Goal: Task Accomplishment & Management: Use online tool/utility

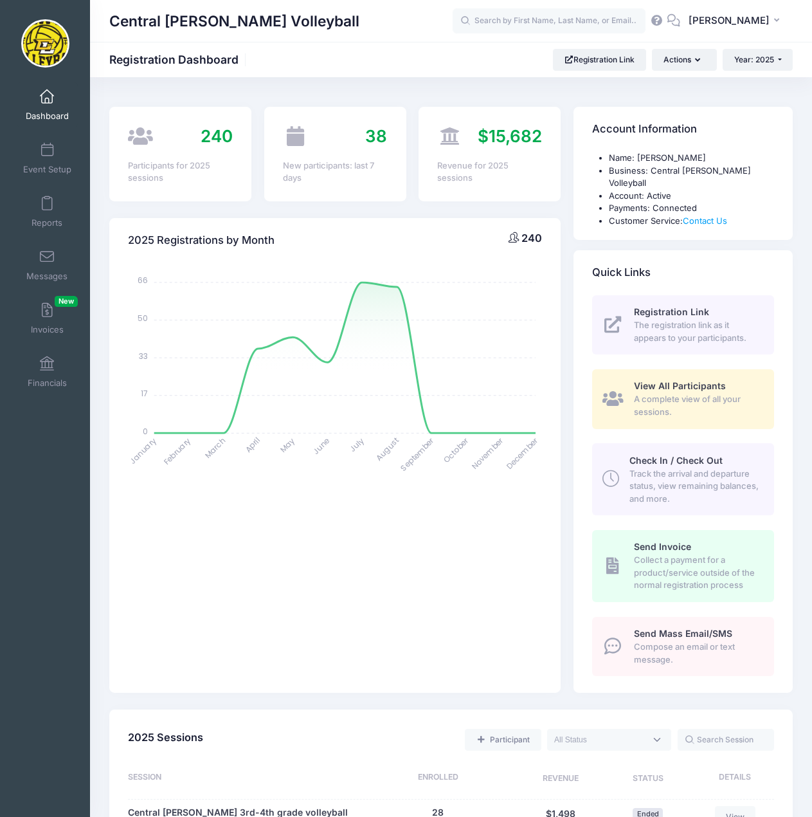
select select
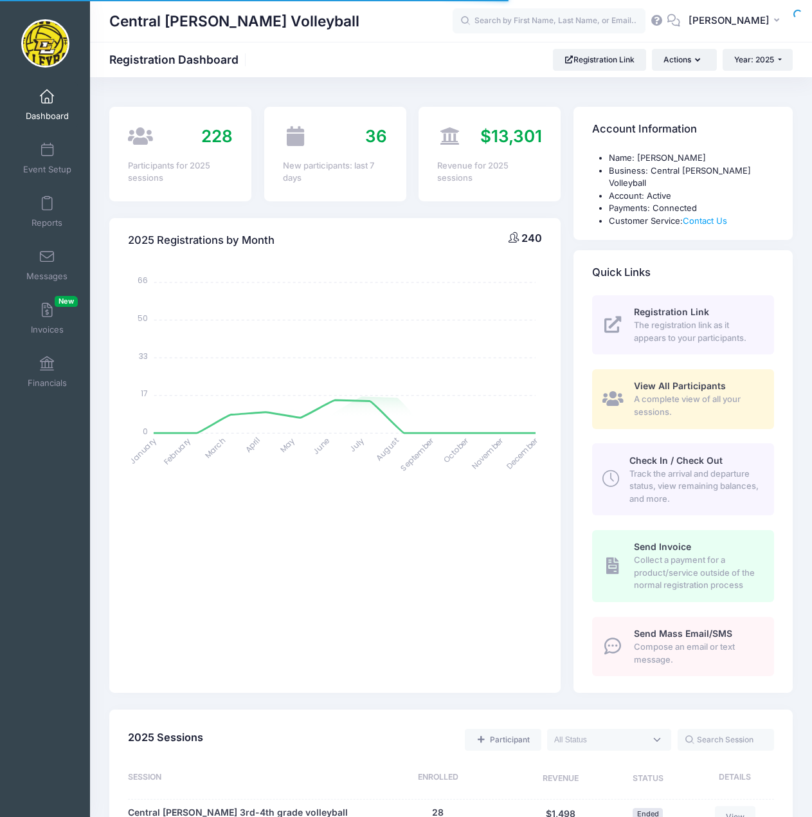
select select
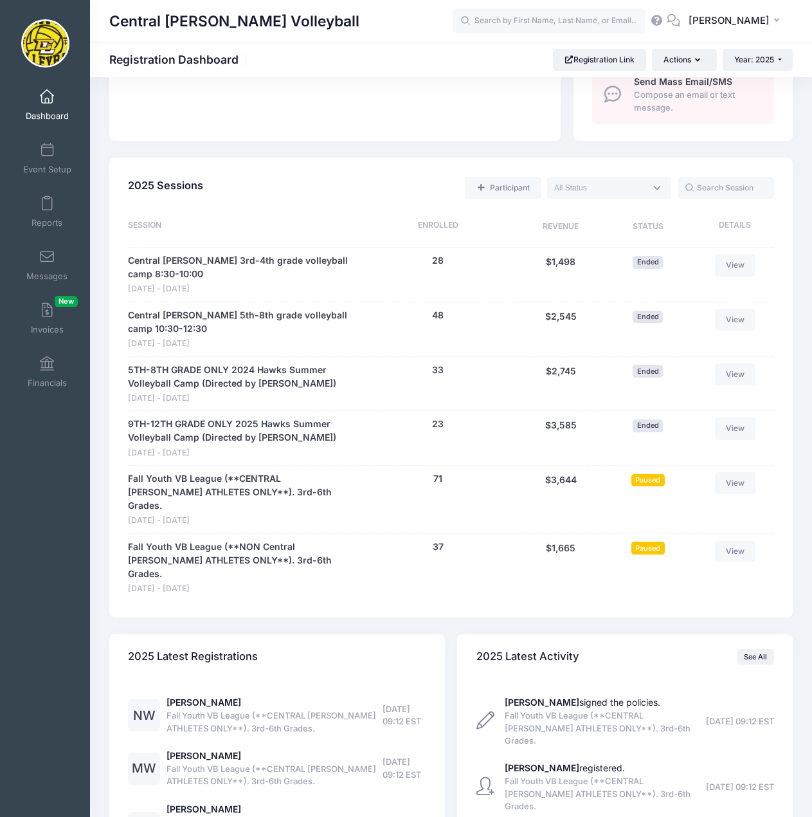
scroll to position [579, 0]
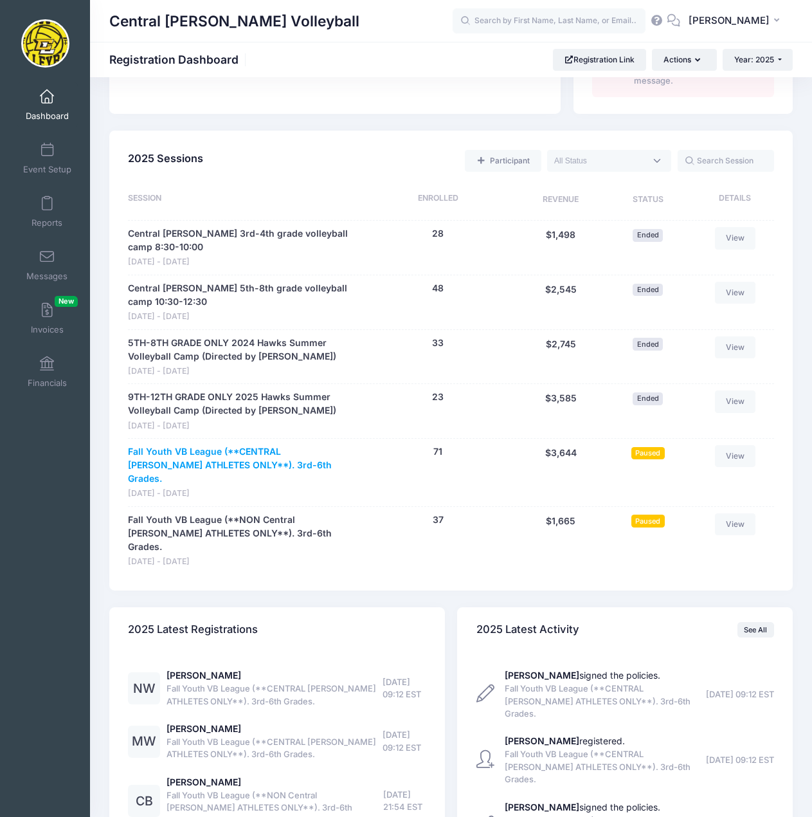
click at [290, 445] on link "Fall Youth VB League (**CENTRAL [PERSON_NAME] ATHLETES ONLY**). 3rd-6th Grades." at bounding box center [241, 465] width 226 height 41
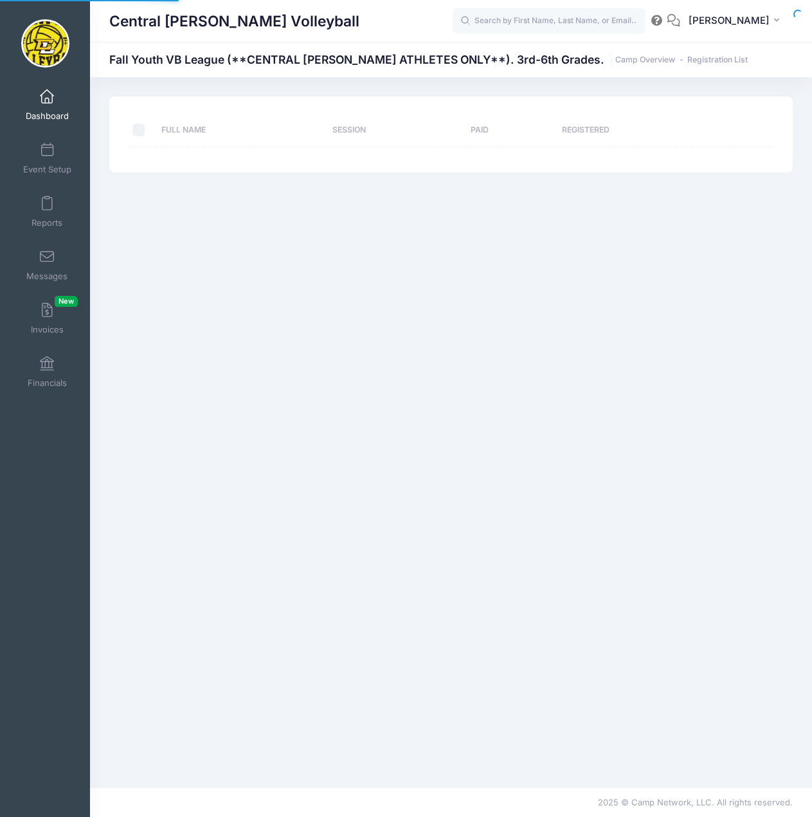
select select "10"
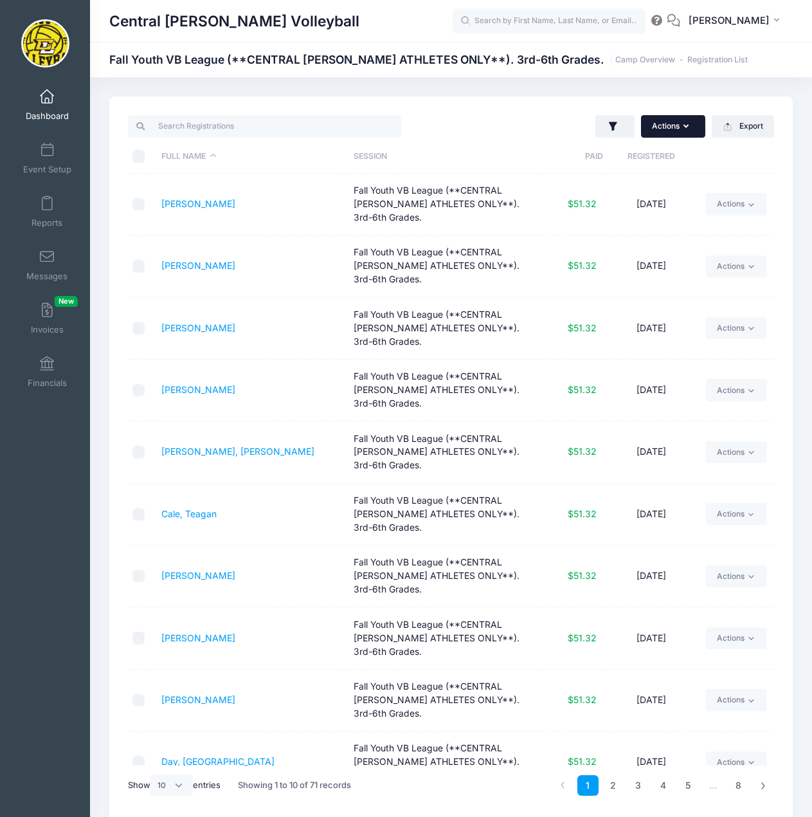
click at [684, 127] on icon "button" at bounding box center [689, 127] width 10 height 0
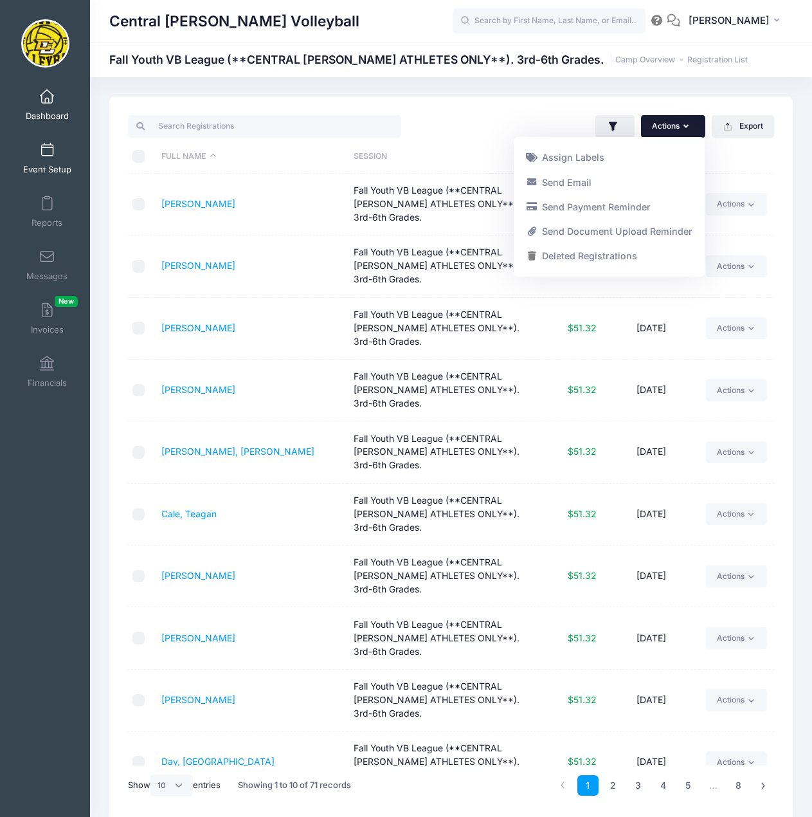
click at [51, 153] on link "Event Setup" at bounding box center [47, 158] width 61 height 45
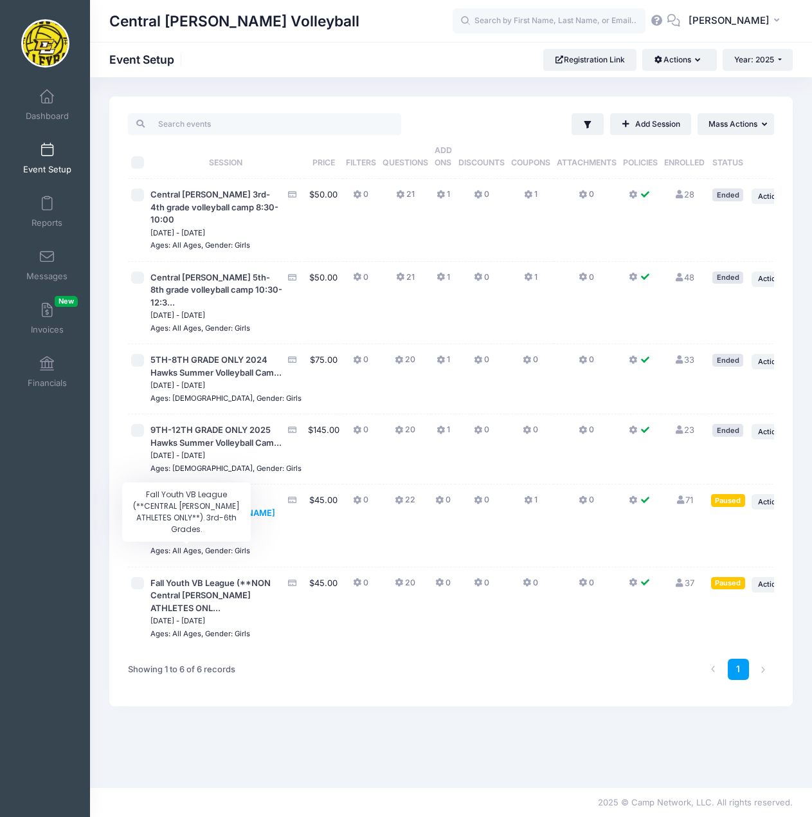
click at [176, 530] on span "Fall Youth VB League (**CENTRAL [PERSON_NAME] ATHLETES ONLY**)..." at bounding box center [212, 512] width 125 height 35
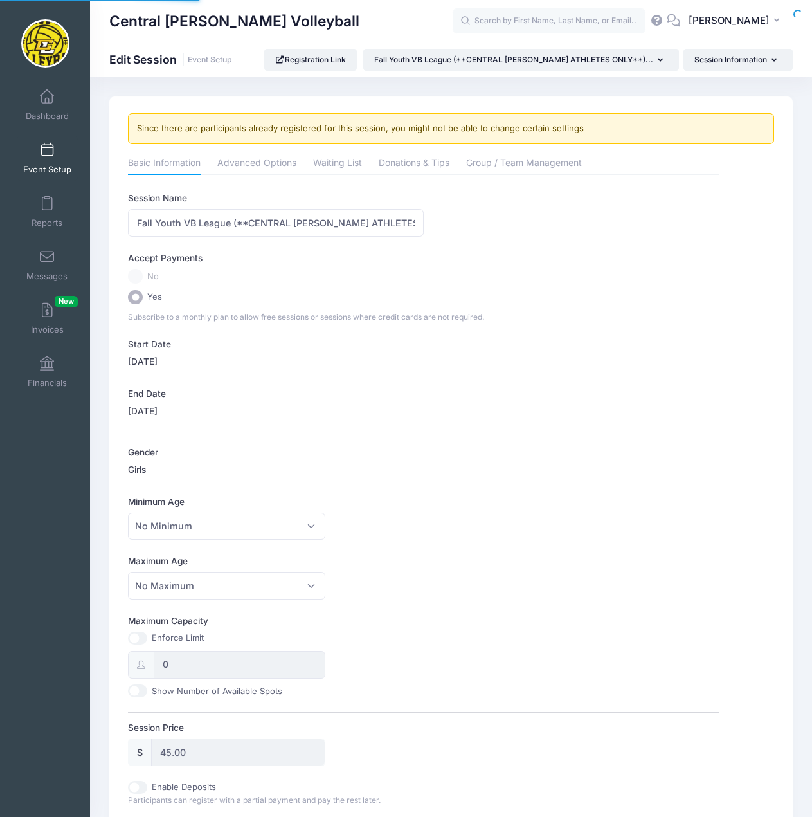
select select "0"
click at [262, 164] on link "Advanced Options" at bounding box center [256, 163] width 79 height 23
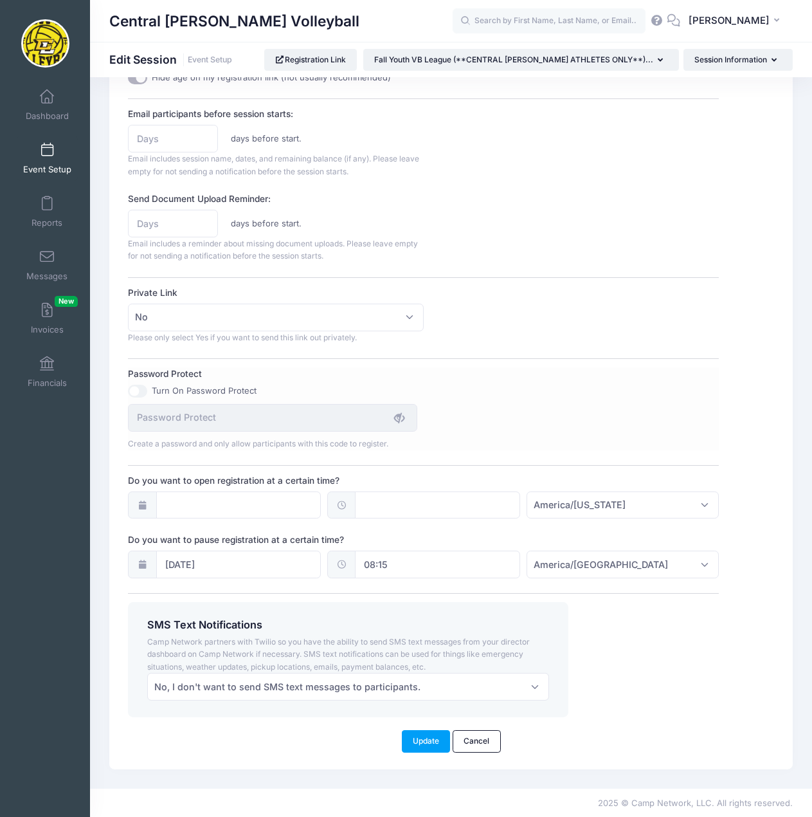
scroll to position [668, 0]
click at [298, 563] on input "08/12/2025" at bounding box center [238, 564] width 165 height 28
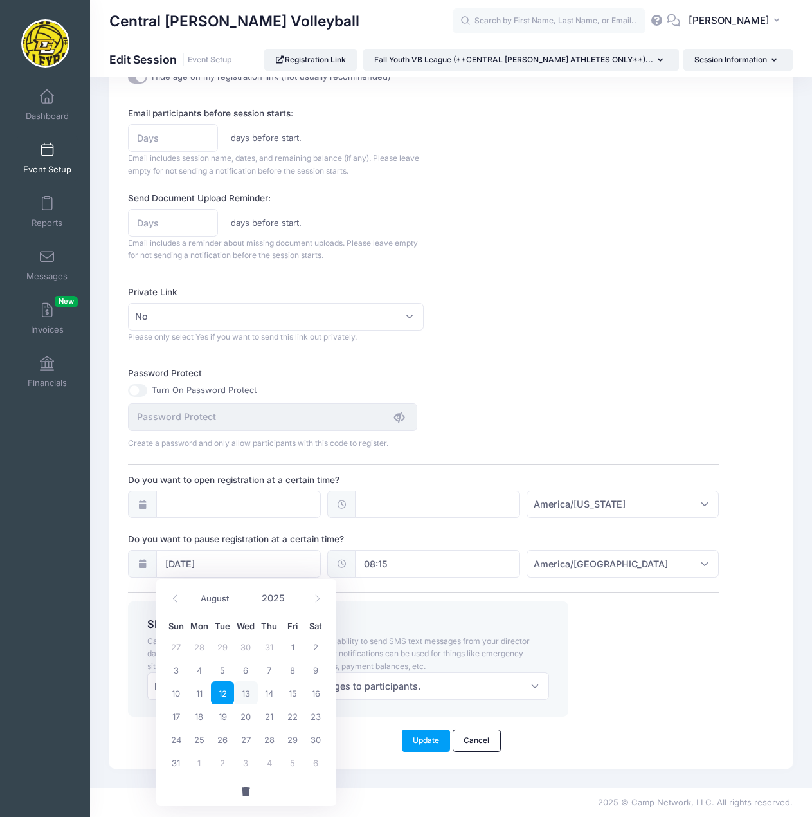
click at [244, 691] on span "13" at bounding box center [245, 692] width 23 height 23
type input "08/13/2025"
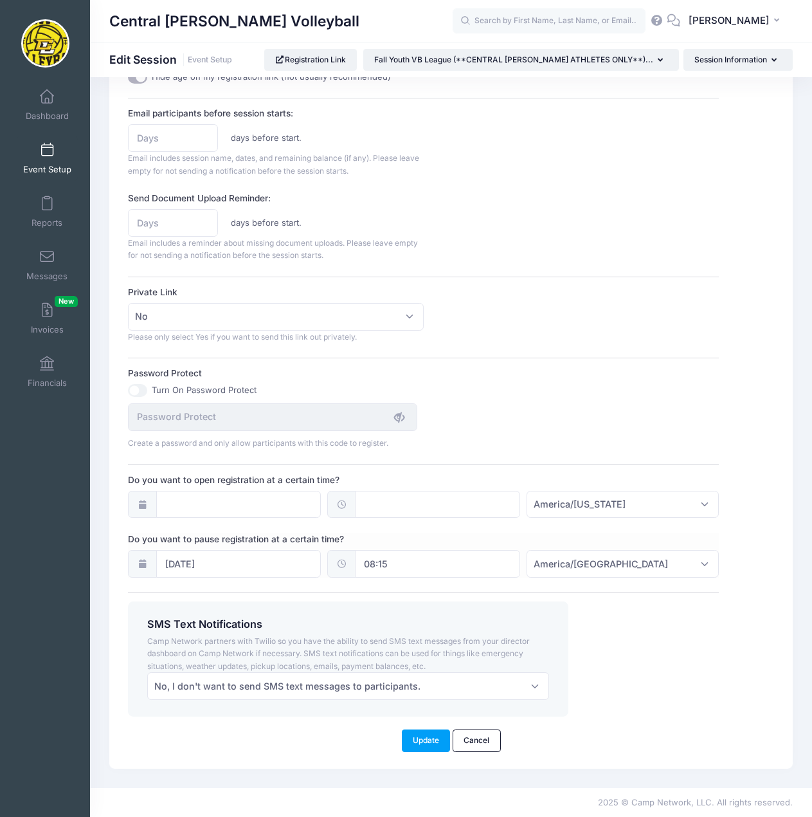
click at [419, 560] on input "08:15" at bounding box center [437, 564] width 165 height 28
drag, startPoint x: 406, startPoint y: 563, endPoint x: 363, endPoint y: 563, distance: 43.1
click at [363, 563] on input "08:15" at bounding box center [437, 564] width 165 height 28
type input "12.30"
type input "06:15"
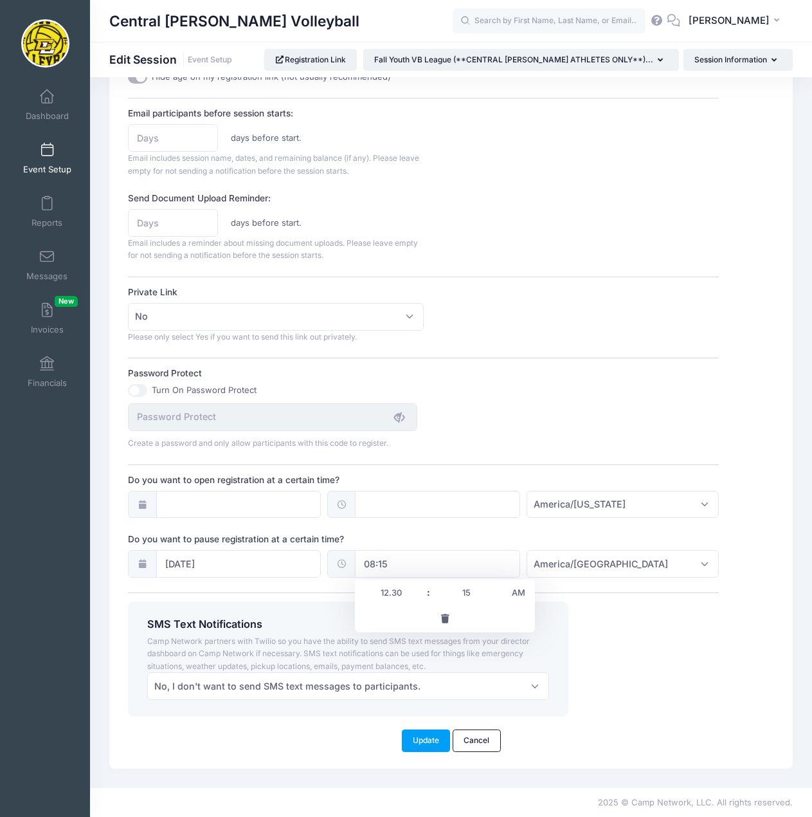
type input "06"
click at [518, 593] on span "AM" at bounding box center [519, 592] width 32 height 26
type input "18:15"
click at [603, 625] on div "SMS Text Notifications Camp Network partners with Twilio so you have the abilit…" at bounding box center [424, 658] width 604 height 115
click at [434, 742] on button "Update" at bounding box center [426, 740] width 49 height 22
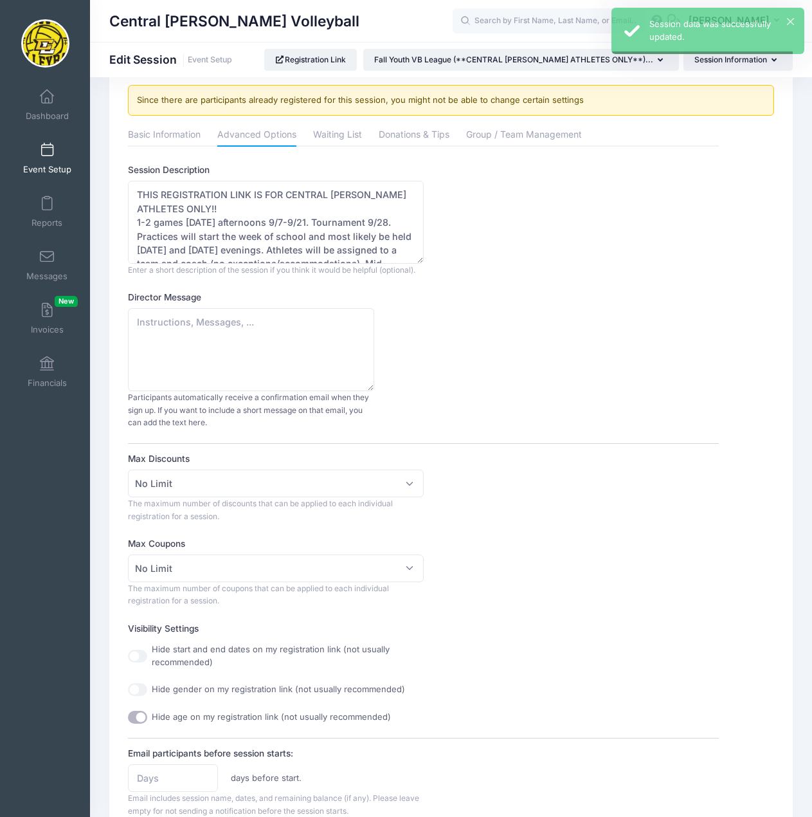
scroll to position [0, 0]
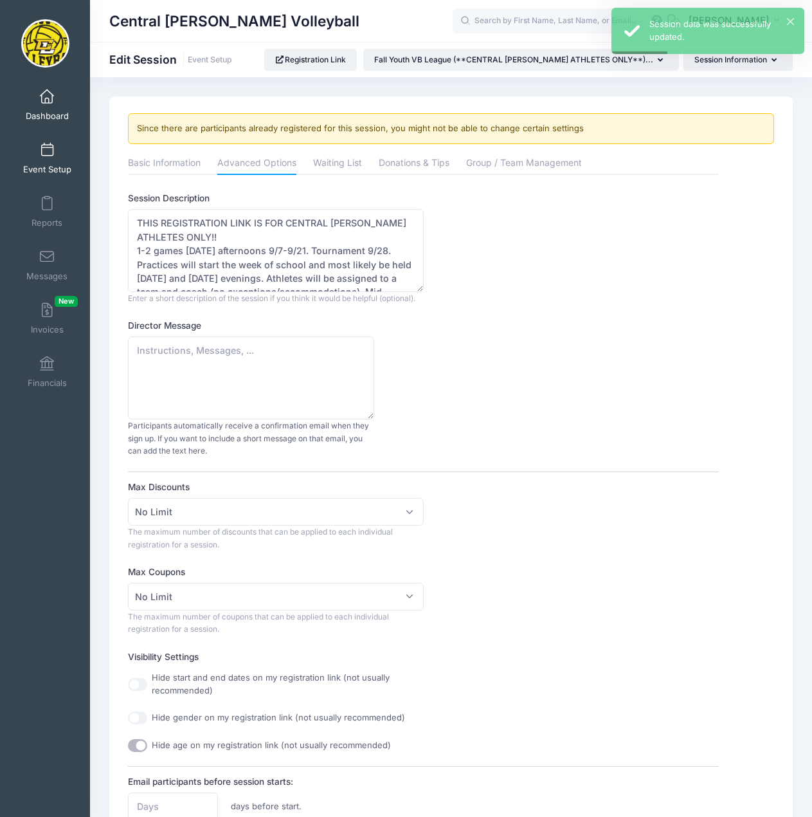
click at [32, 98] on link "Dashboard" at bounding box center [47, 104] width 61 height 45
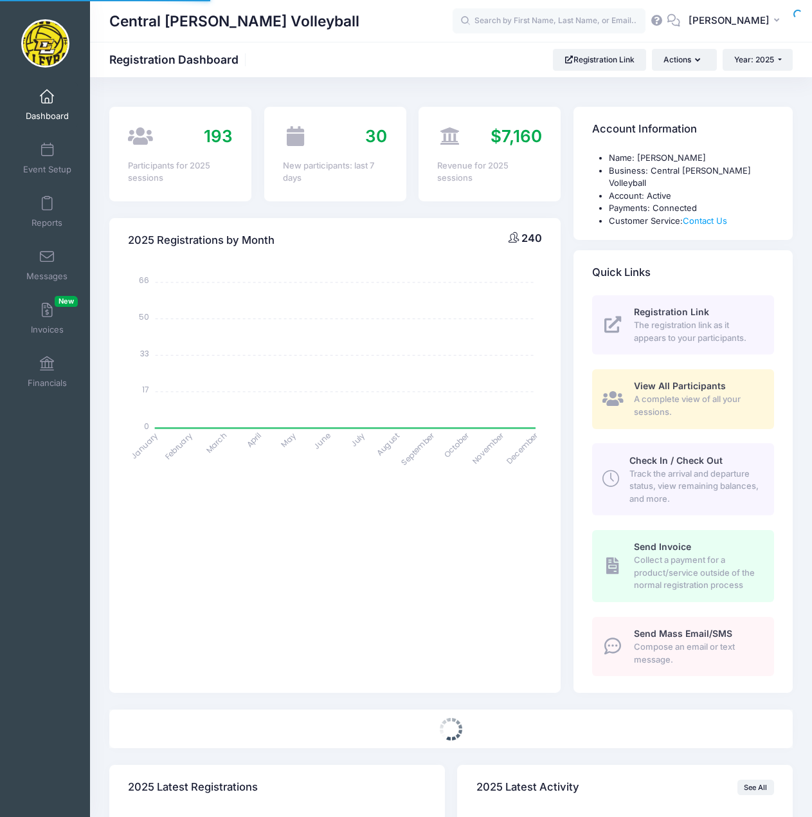
select select
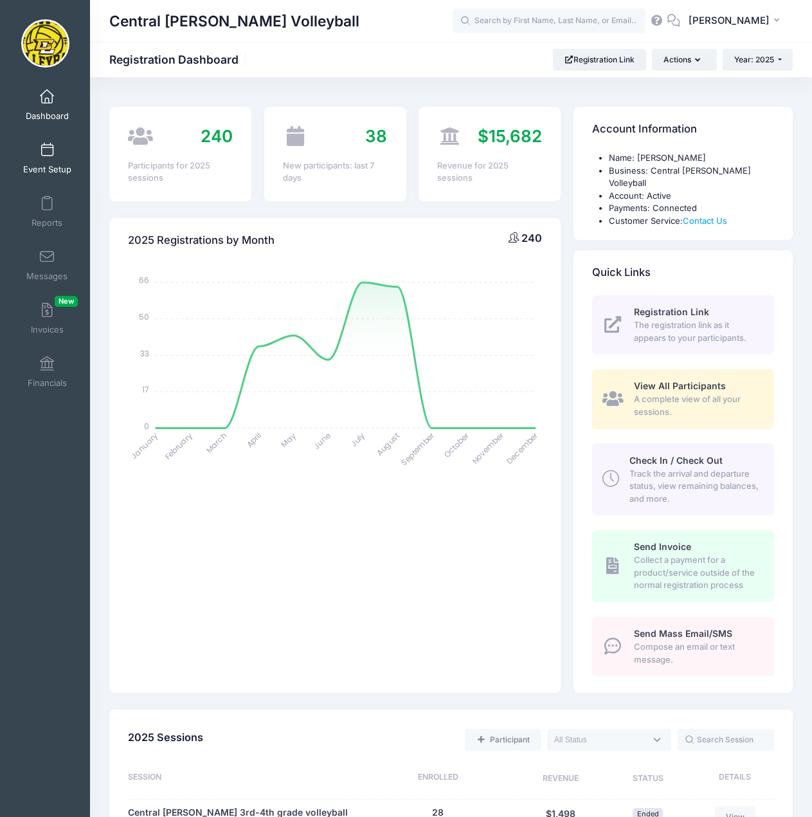
click at [53, 157] on link "Event Setup" at bounding box center [47, 158] width 61 height 45
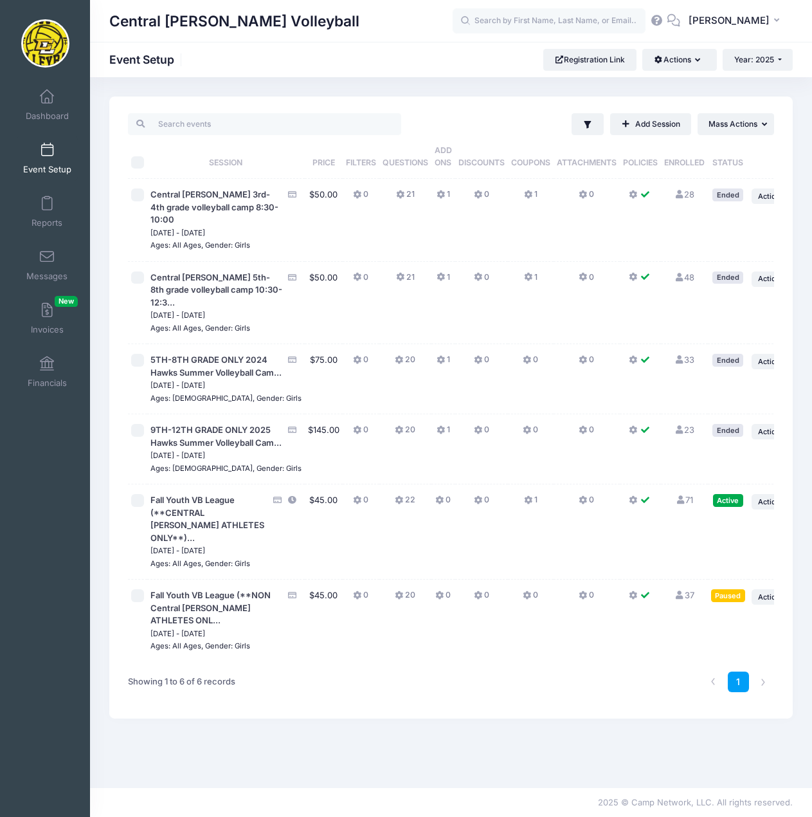
click at [40, 141] on link "Event Setup" at bounding box center [47, 158] width 61 height 45
click at [178, 543] on span "Fall Youth VB League (**CENTRAL [PERSON_NAME] ATHLETES ONLY**)..." at bounding box center [207, 519] width 114 height 48
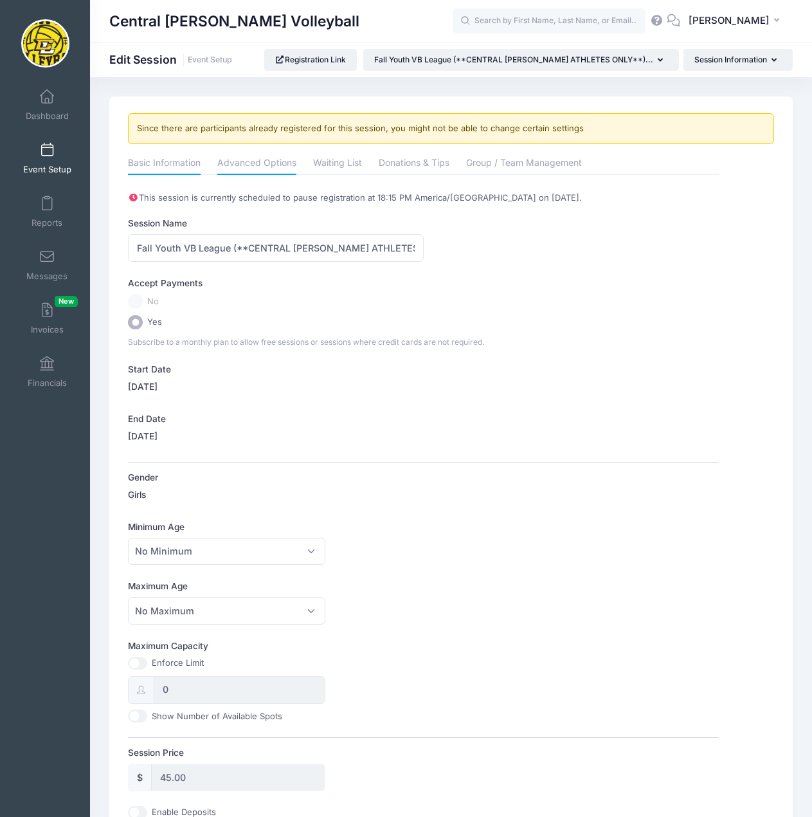
click at [257, 160] on link "Advanced Options" at bounding box center [256, 163] width 79 height 23
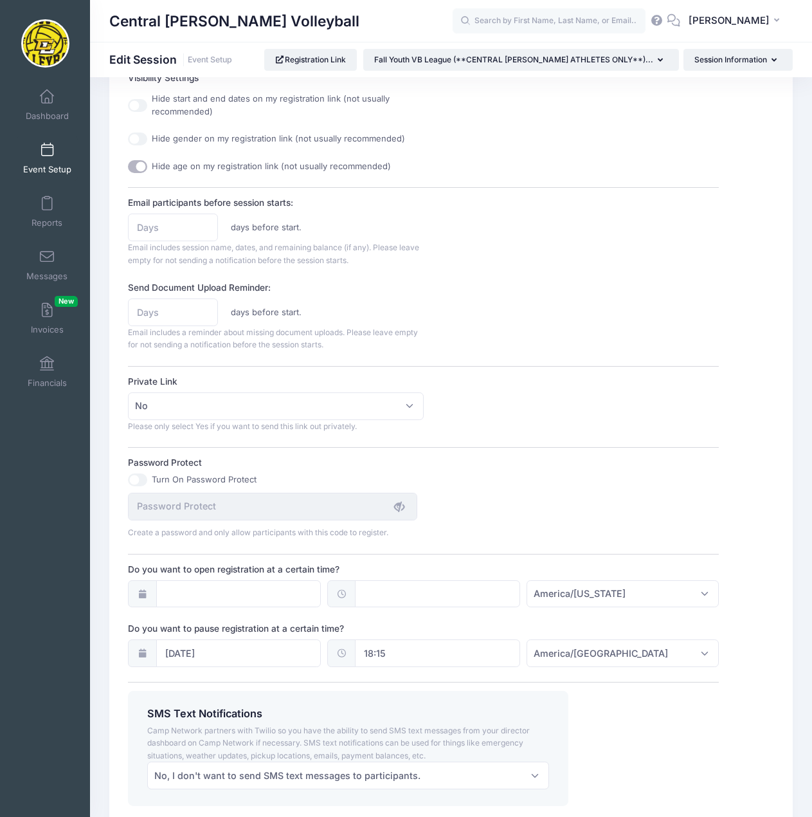
scroll to position [643, 0]
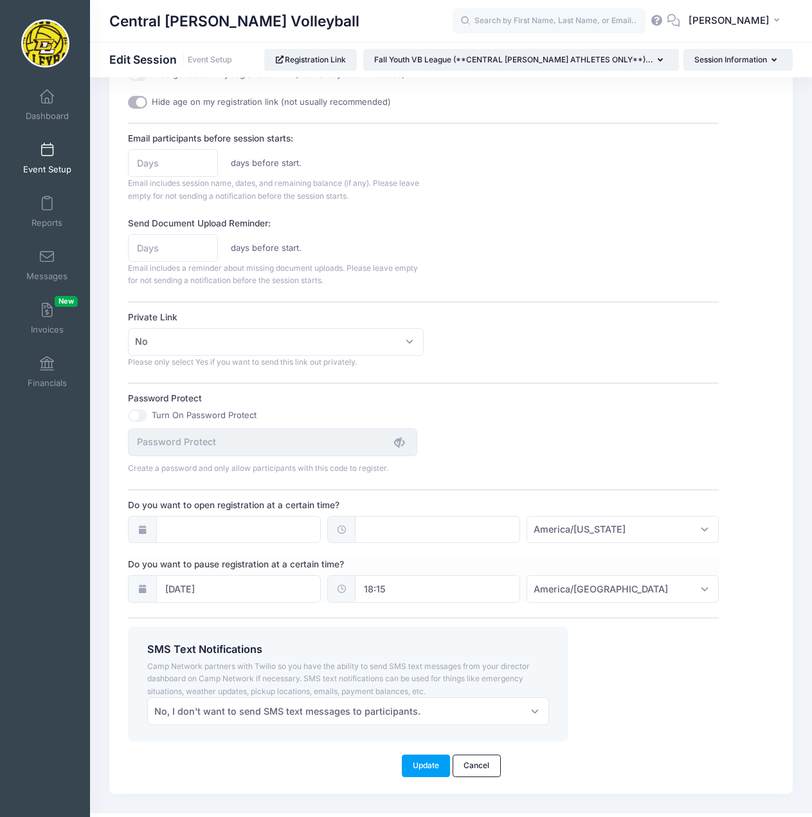
click at [450, 592] on input "18:15" at bounding box center [437, 589] width 165 height 28
click at [420, 608] on span at bounding box center [422, 611] width 9 height 13
type input "19:15"
type input "07"
click at [420, 608] on span at bounding box center [422, 611] width 9 height 13
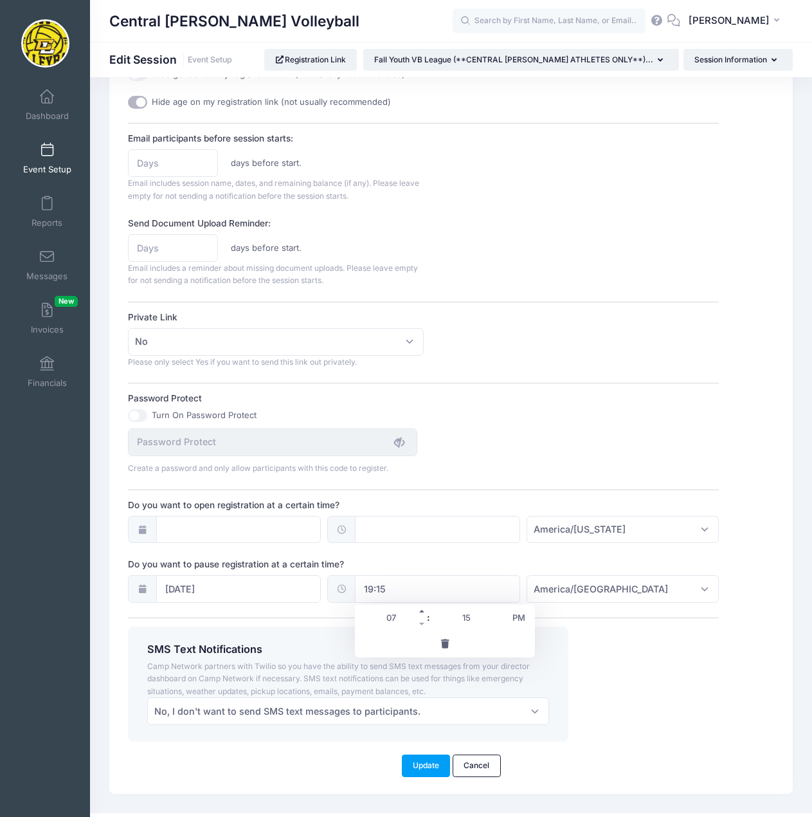
type input "20:15"
type input "08"
click at [420, 608] on span at bounding box center [422, 611] width 9 height 13
type input "21:15"
type input "09"
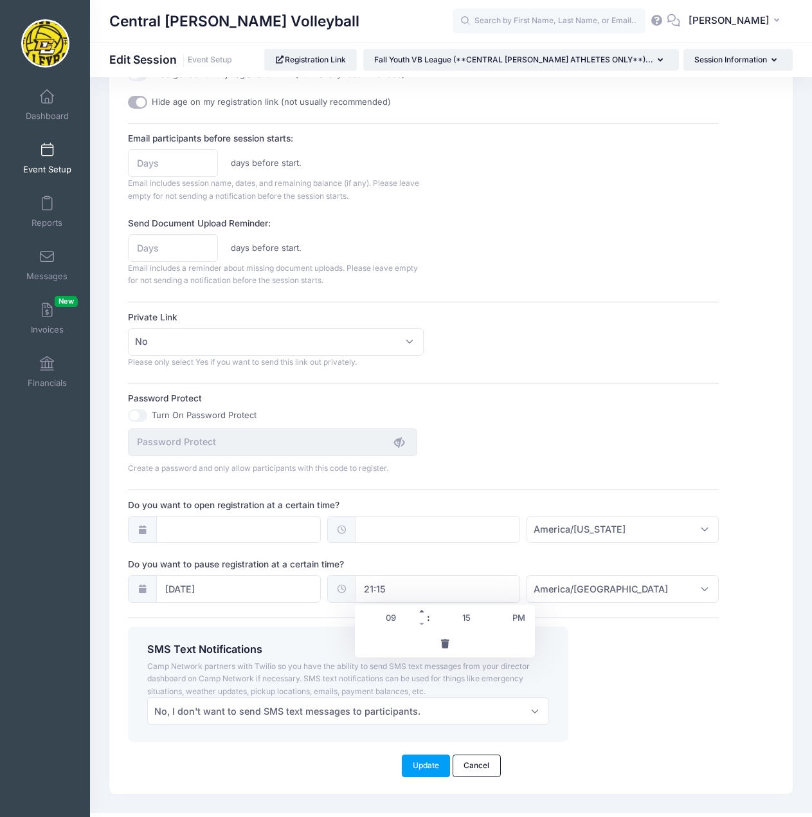
click at [420, 608] on span at bounding box center [422, 611] width 9 height 13
type input "22:15"
type input "10"
click at [420, 608] on span at bounding box center [422, 611] width 9 height 13
type input "23:15"
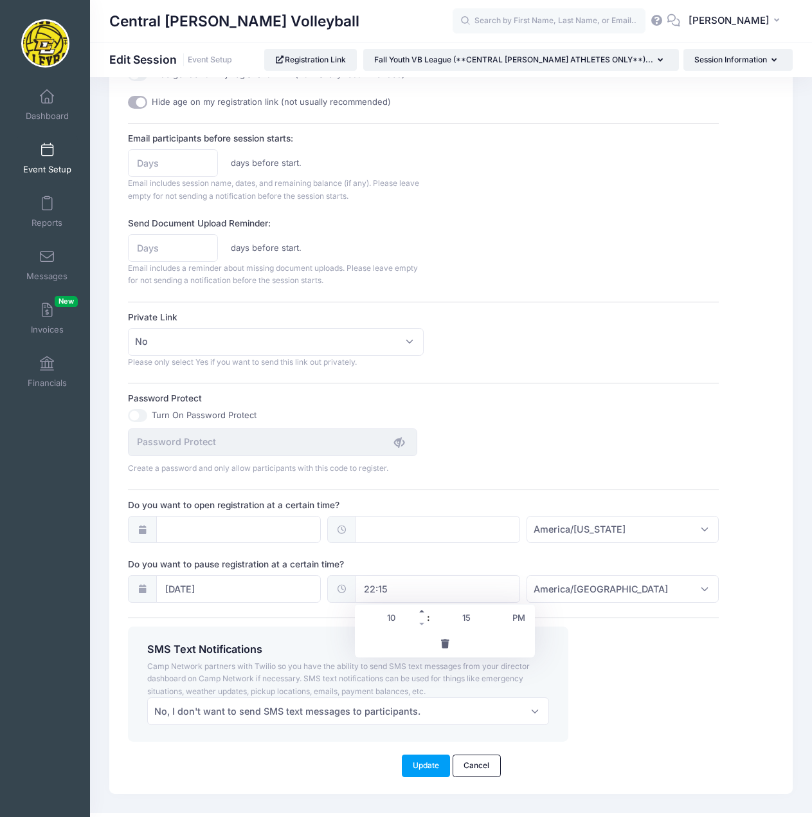
type input "11"
click at [420, 608] on span at bounding box center [422, 611] width 9 height 13
type input "00:15"
type input "12"
click at [420, 608] on span at bounding box center [422, 611] width 9 height 13
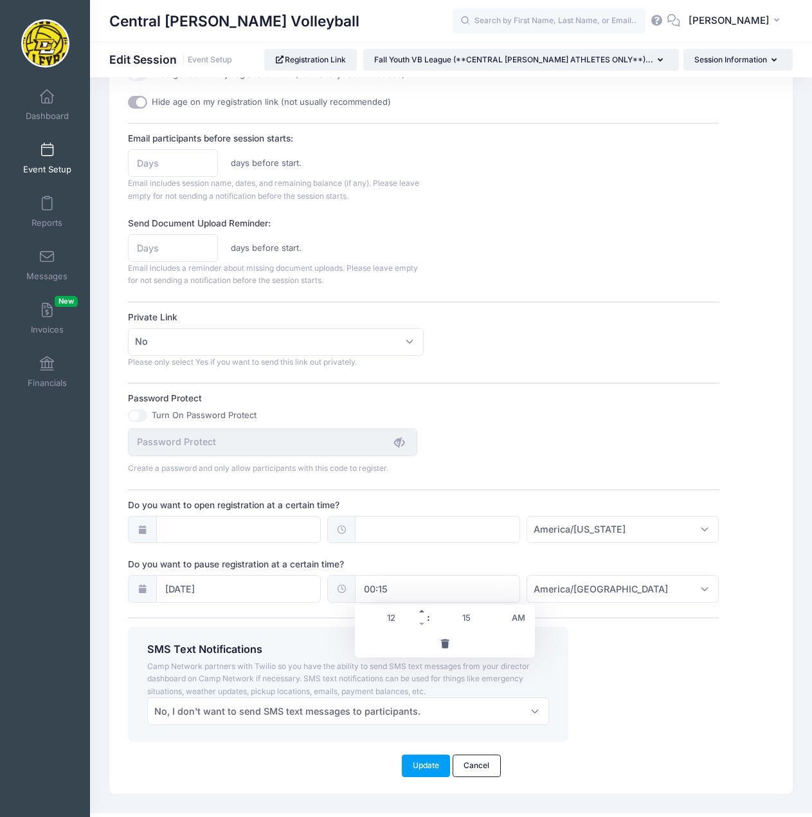
type input "01:15"
type input "01"
click at [420, 611] on span at bounding box center [422, 611] width 9 height 13
type input "02:15"
type input "02"
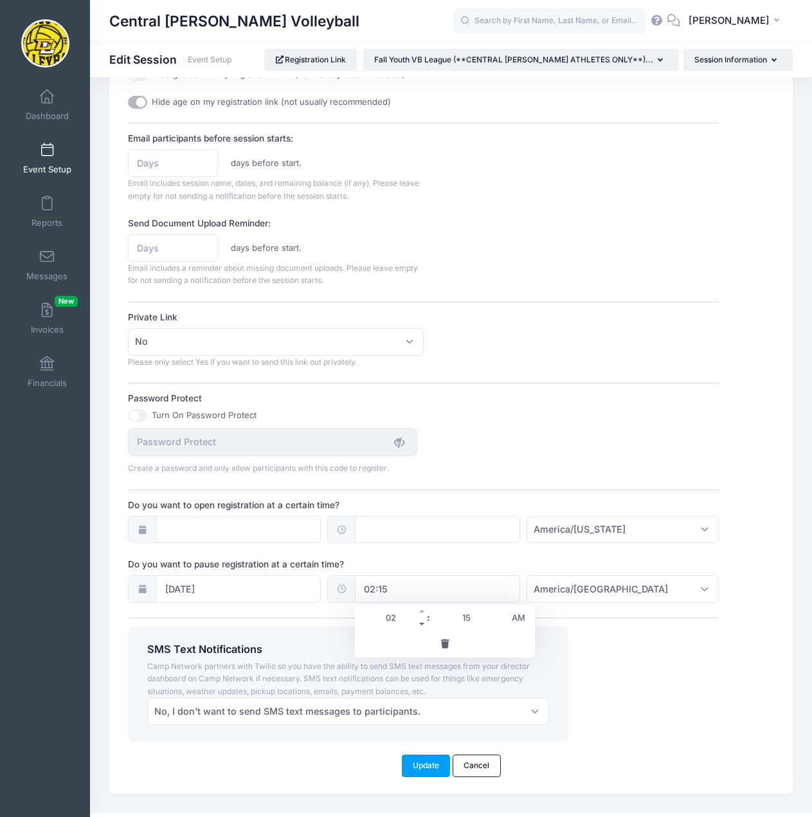
click at [422, 623] on span at bounding box center [422, 623] width 9 height 13
type input "01:15"
type input "01"
click at [422, 623] on span at bounding box center [422, 623] width 9 height 13
type input "00:15"
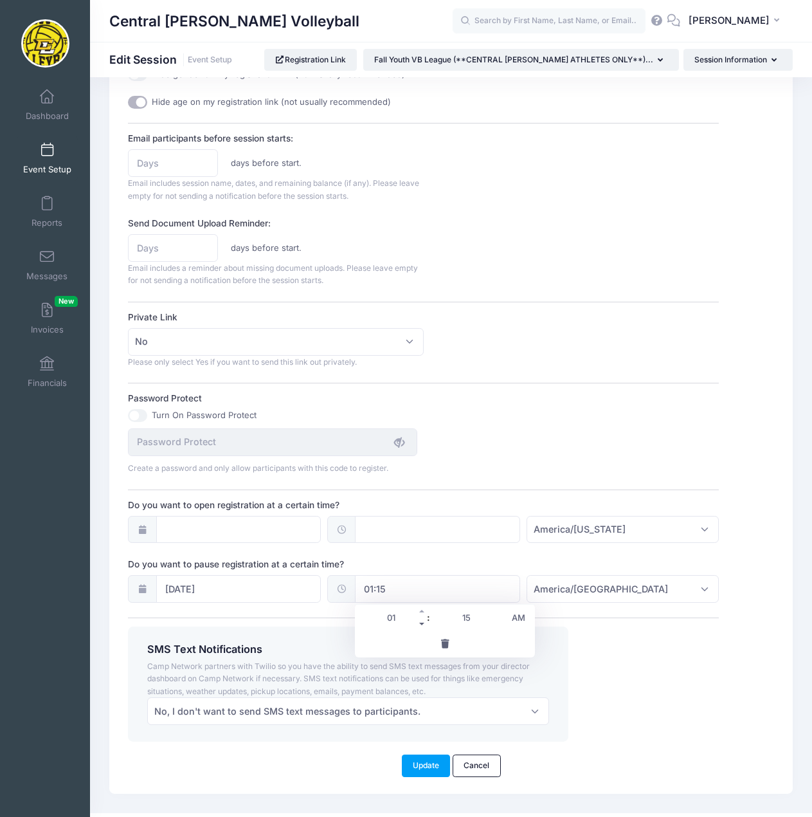
type input "12"
click at [475, 617] on input "15" at bounding box center [467, 618] width 72 height 26
type input "30"
click at [524, 617] on span "AM" at bounding box center [519, 618] width 32 height 26
type input "12:30"
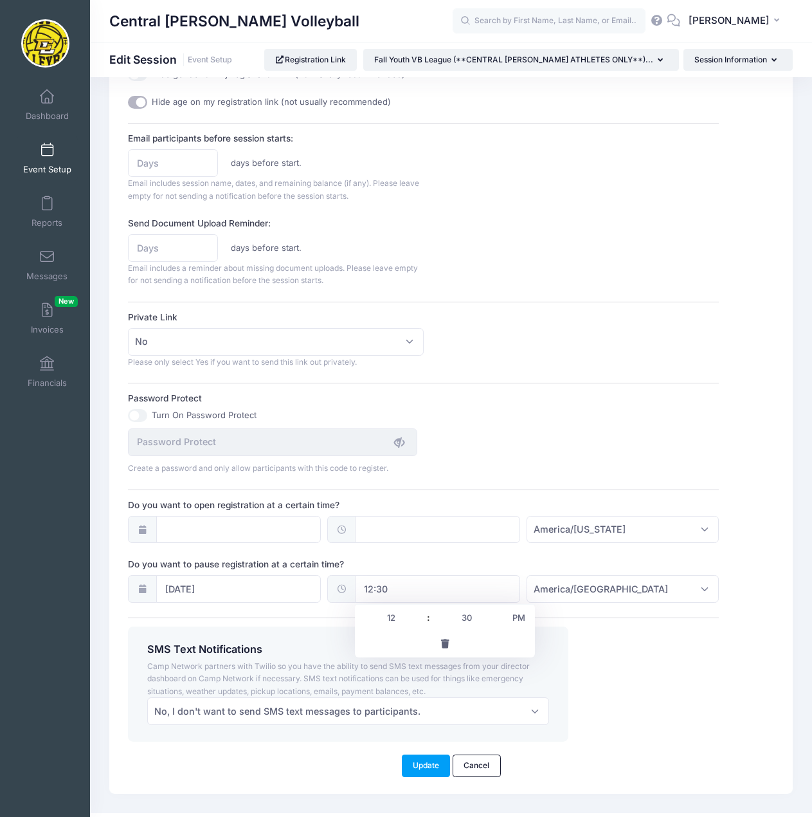
click at [623, 653] on div "SMS Text Notifications Camp Network partners with Twilio so you have the abilit…" at bounding box center [424, 683] width 604 height 115
click at [433, 764] on button "Update" at bounding box center [426, 765] width 49 height 22
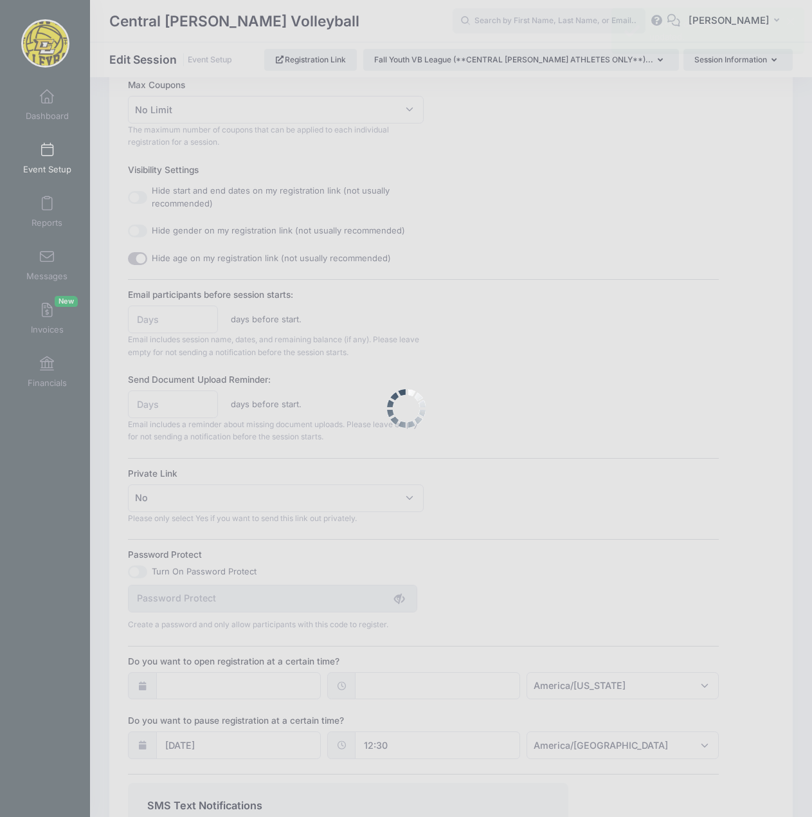
scroll to position [0, 0]
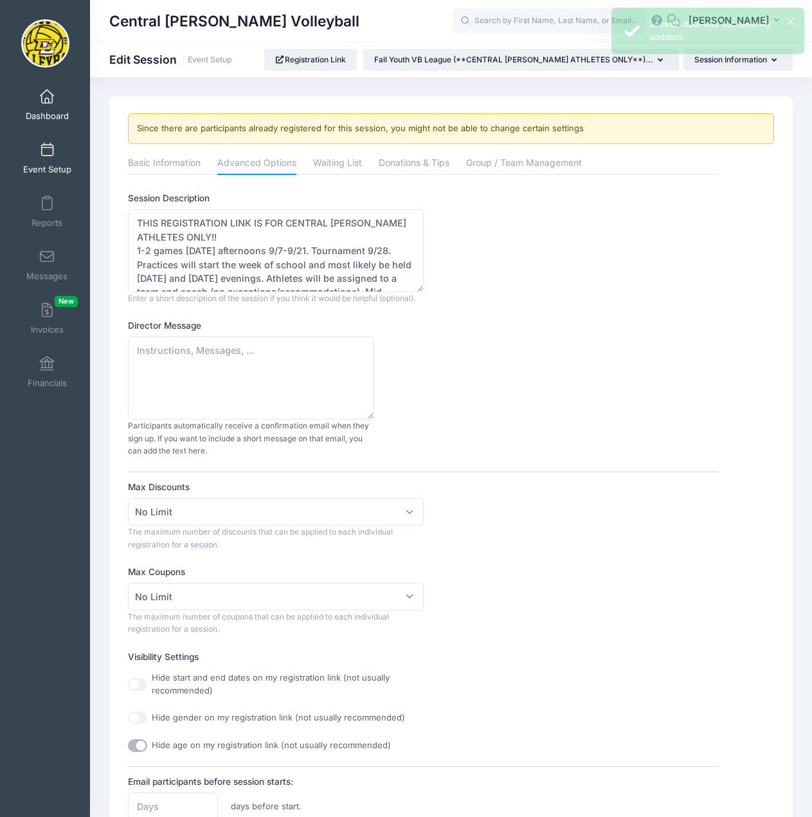
click at [44, 114] on span "Dashboard" at bounding box center [47, 116] width 43 height 11
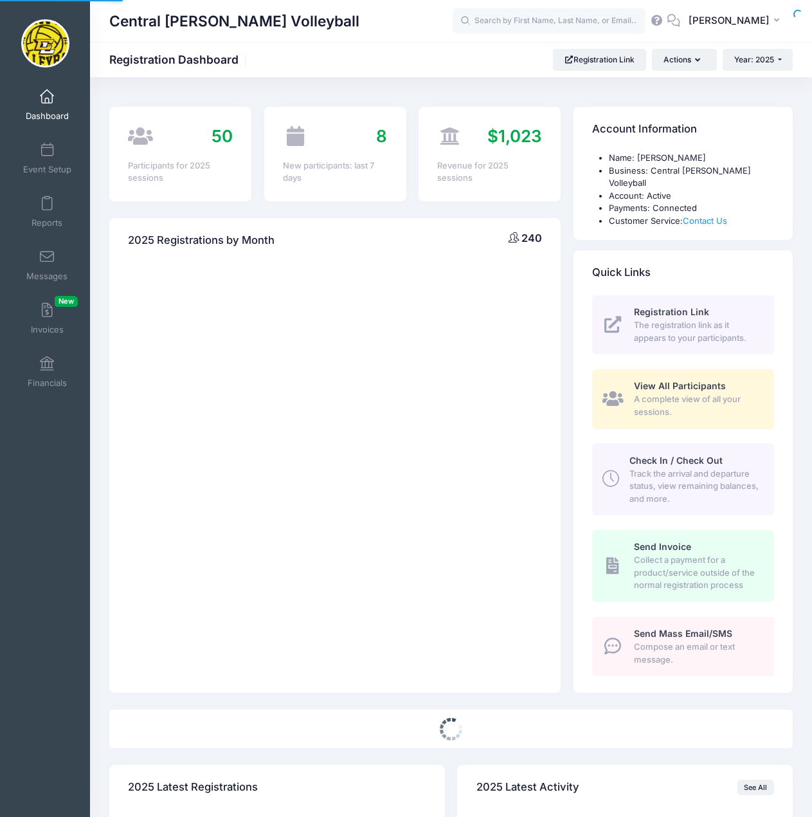
select select
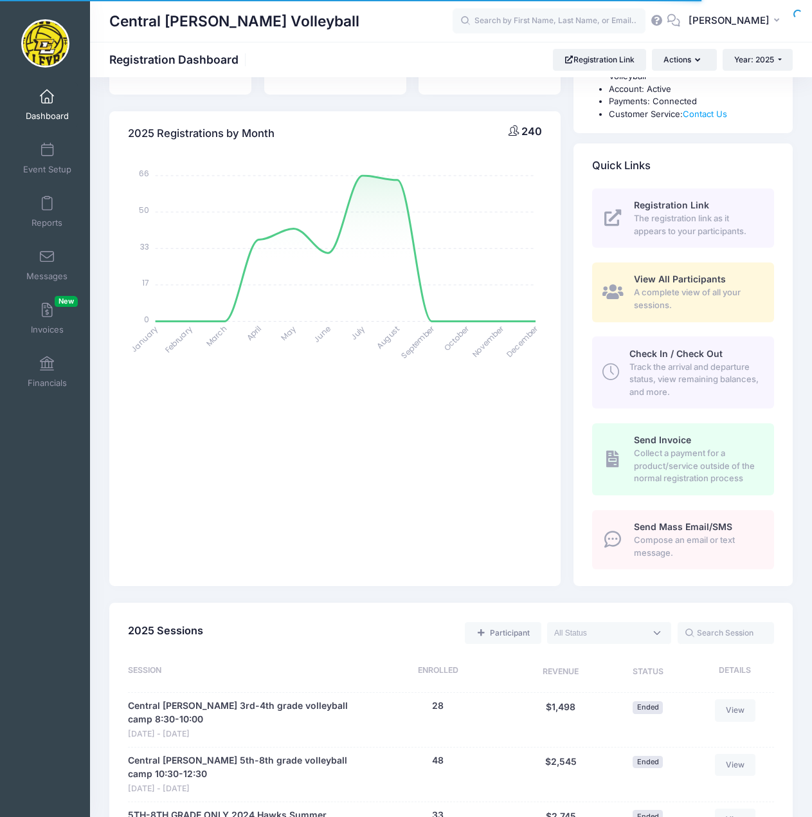
scroll to position [386, 0]
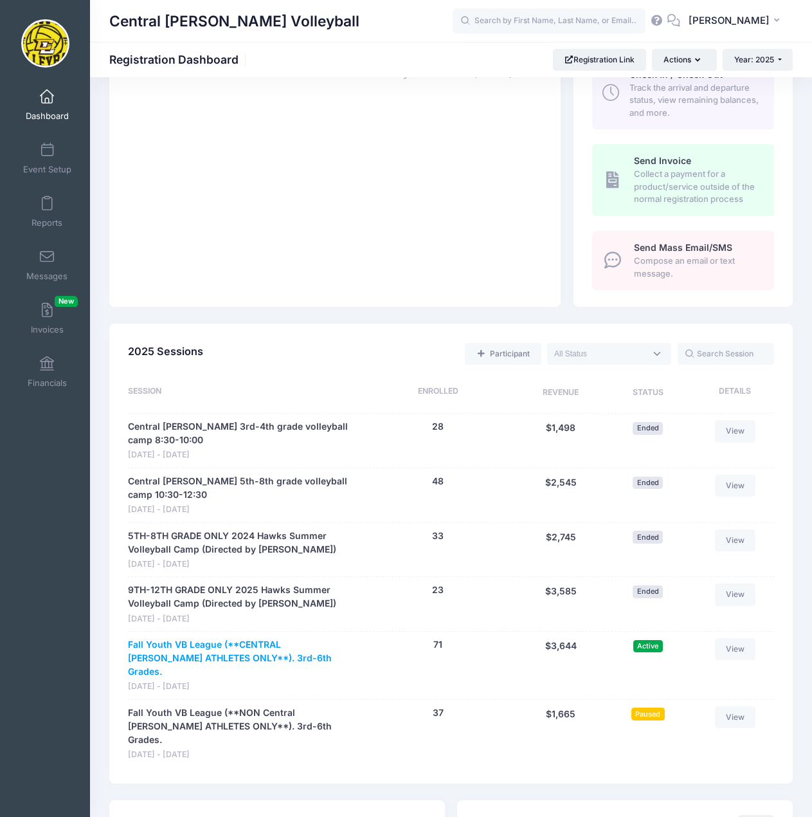
click at [176, 638] on link "Fall Youth VB League (**CENTRAL [PERSON_NAME] ATHLETES ONLY**). 3rd-6th Grades." at bounding box center [241, 658] width 226 height 41
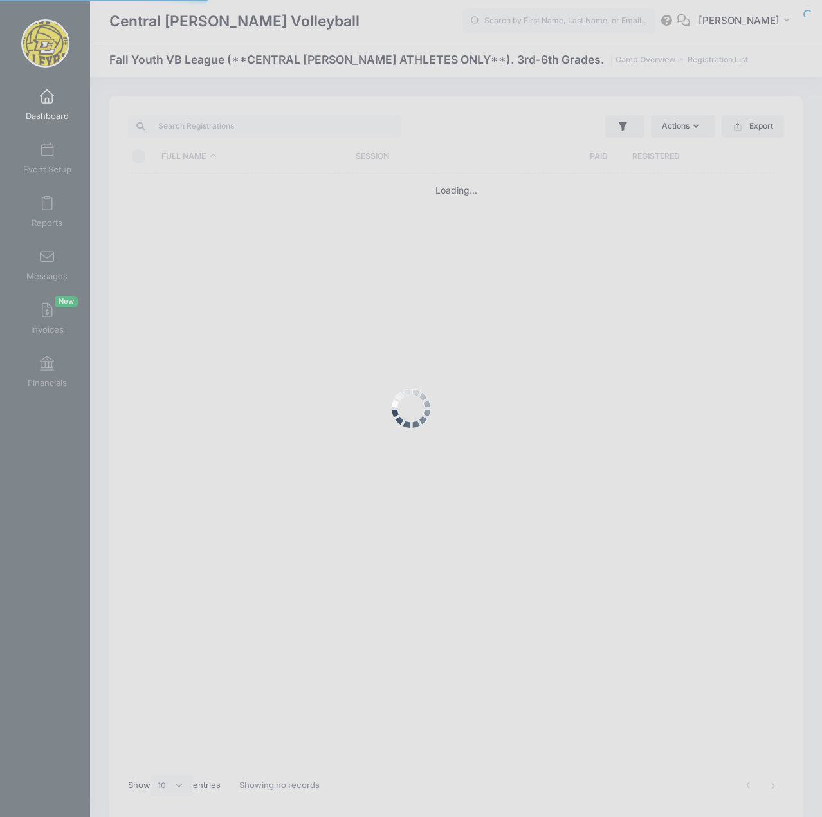
select select "10"
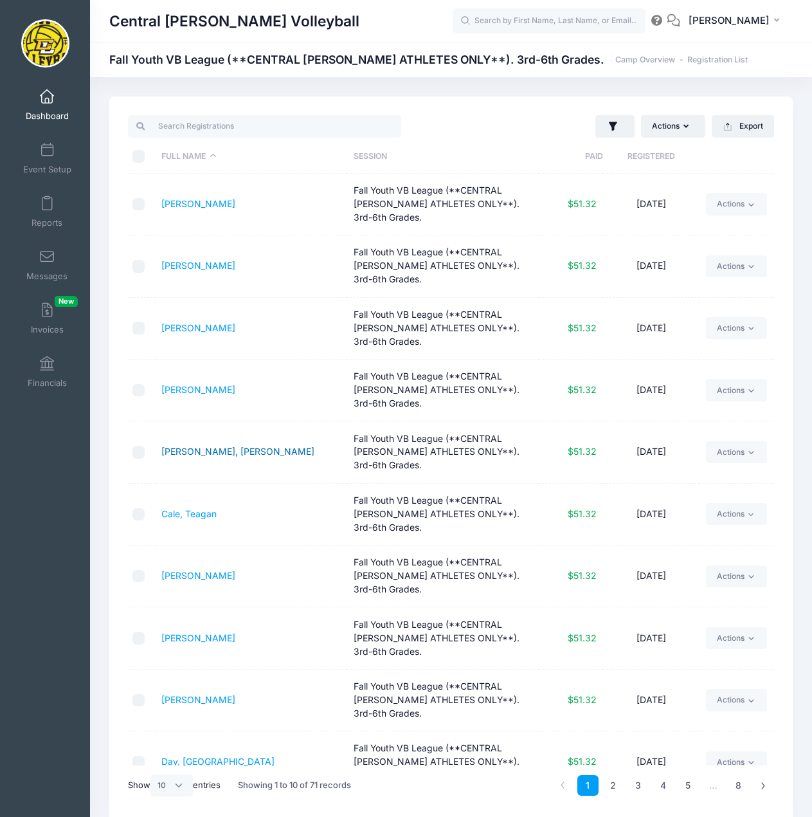
click at [219, 446] on link "[PERSON_NAME], [PERSON_NAME]" at bounding box center [237, 451] width 153 height 11
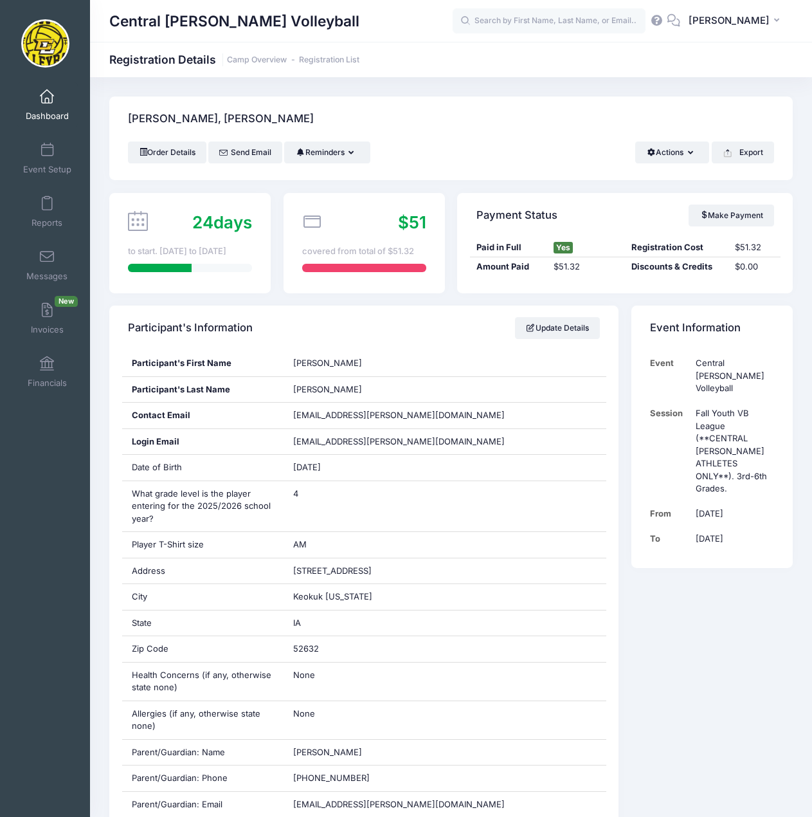
click at [47, 97] on span at bounding box center [47, 97] width 0 height 14
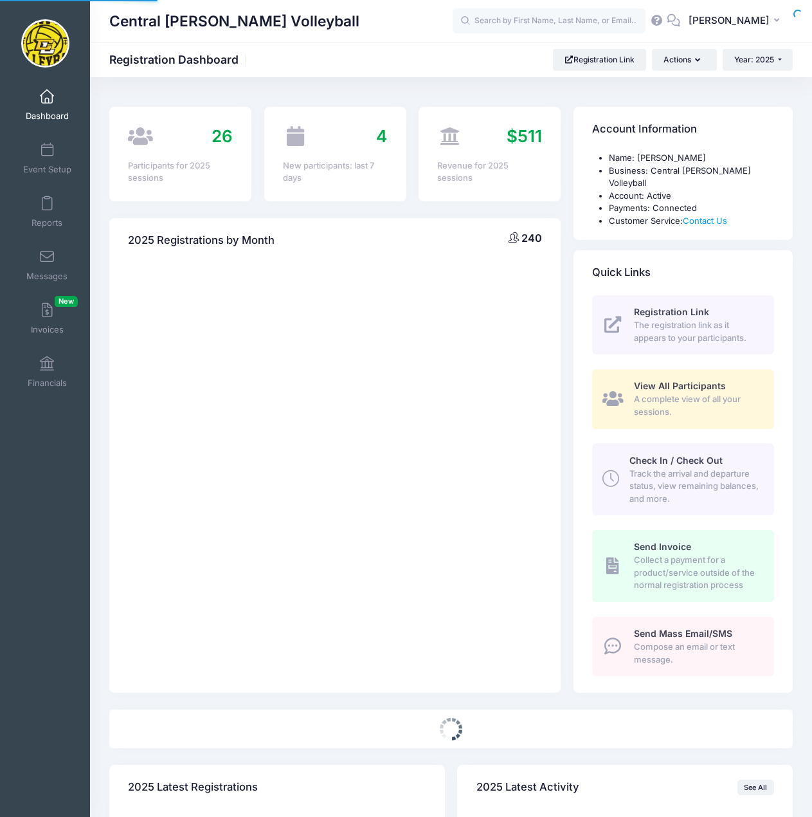
select select
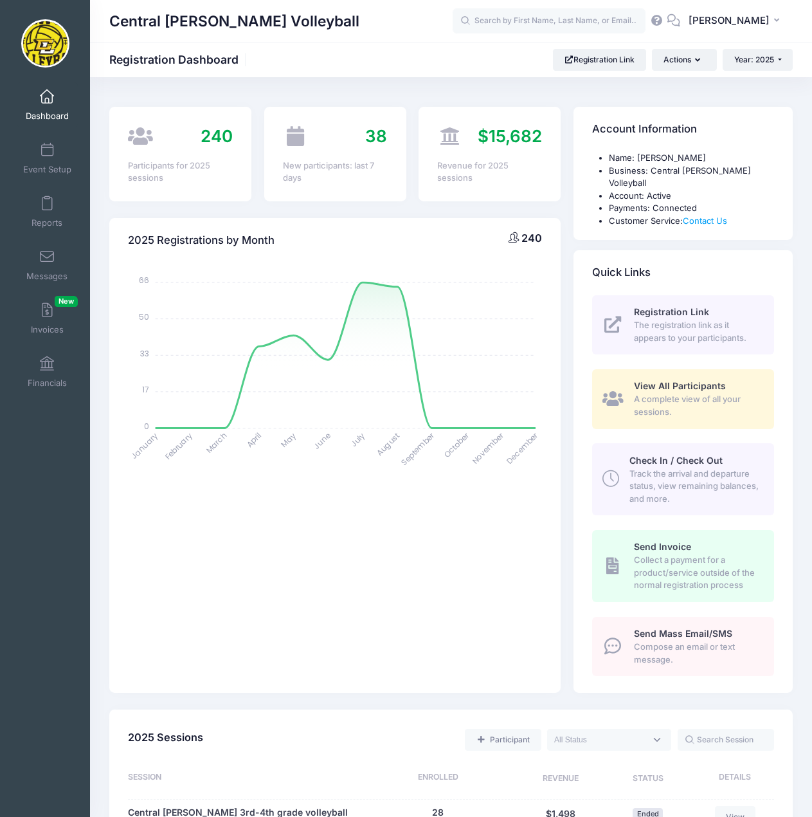
scroll to position [515, 0]
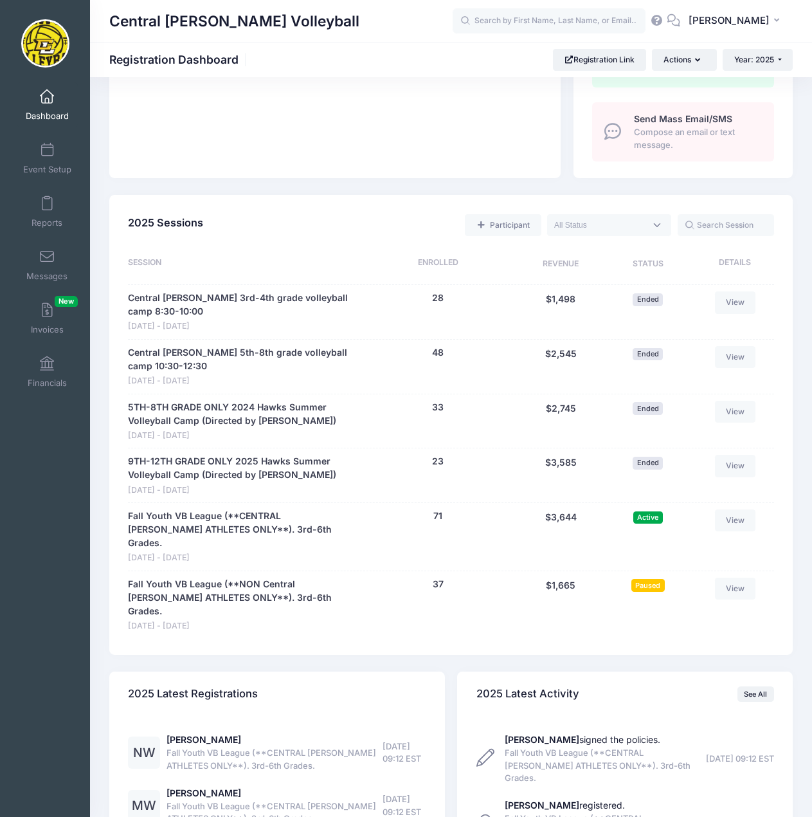
click at [41, 104] on link "Dashboard" at bounding box center [47, 104] width 61 height 45
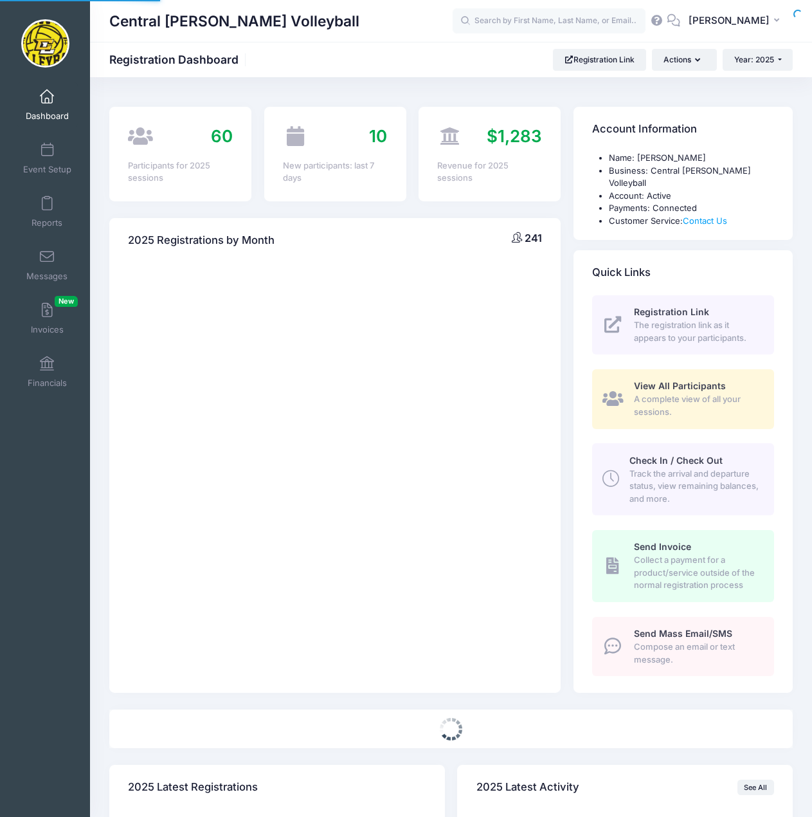
select select
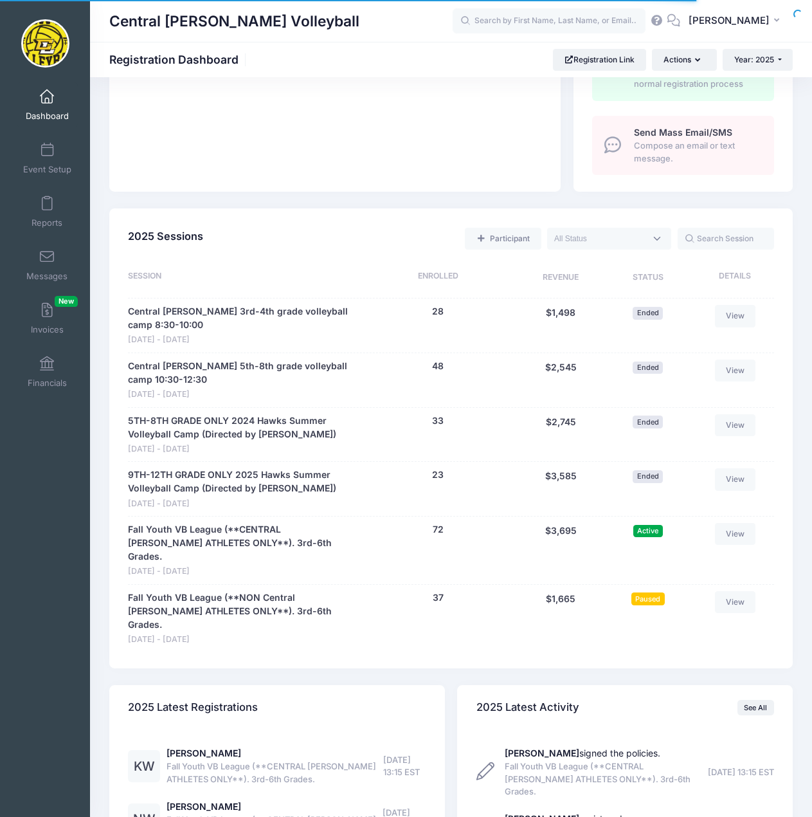
scroll to position [515, 0]
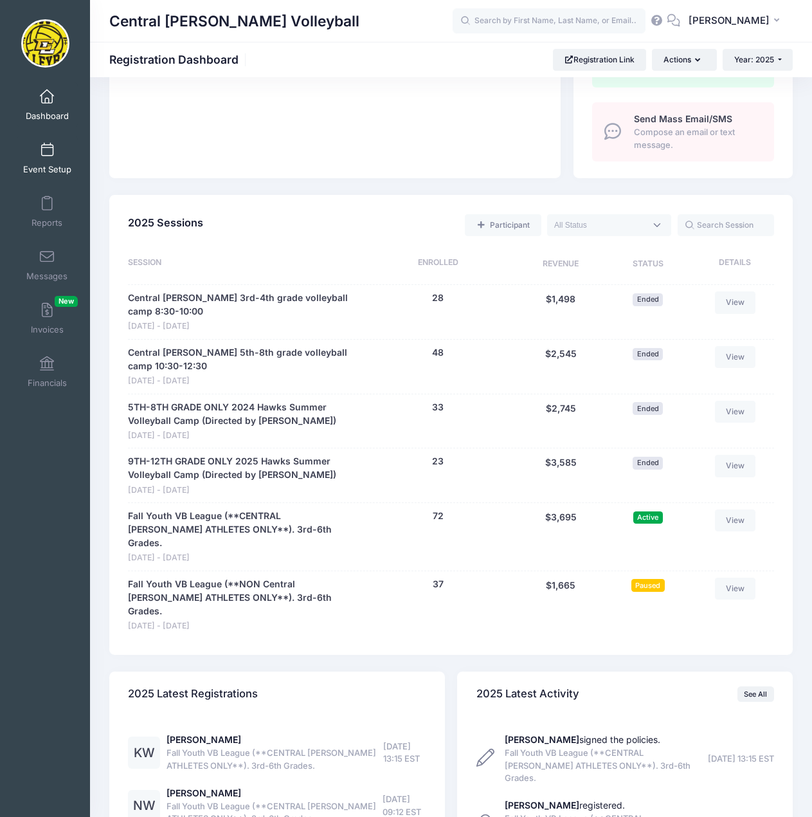
click at [47, 154] on span at bounding box center [47, 150] width 0 height 14
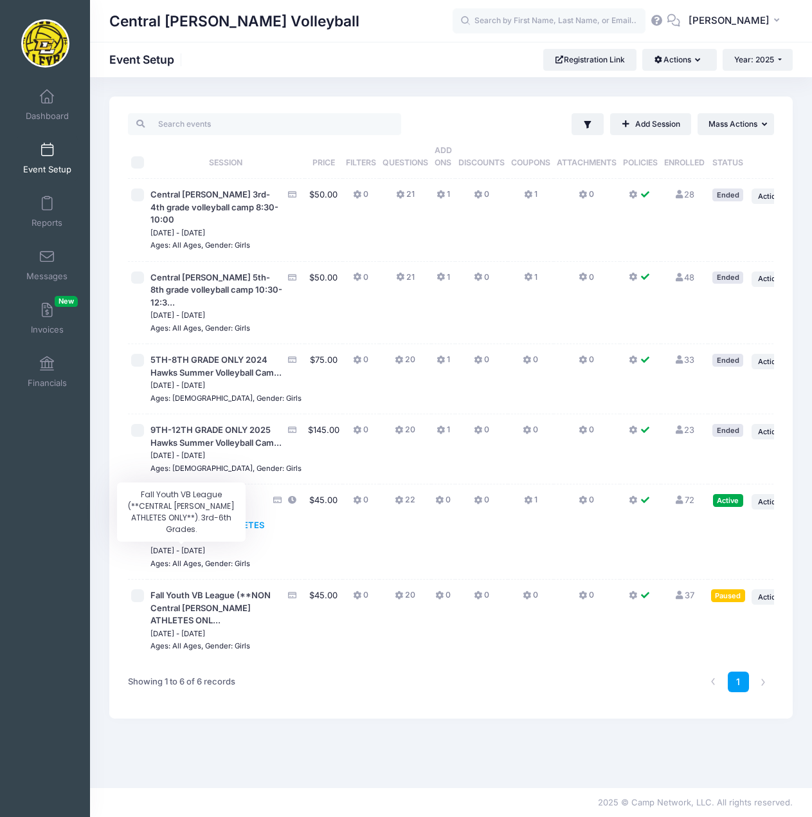
click at [168, 543] on span "Fall Youth VB League (**CENTRAL [PERSON_NAME] ATHLETES ONLY**)..." at bounding box center [207, 519] width 114 height 48
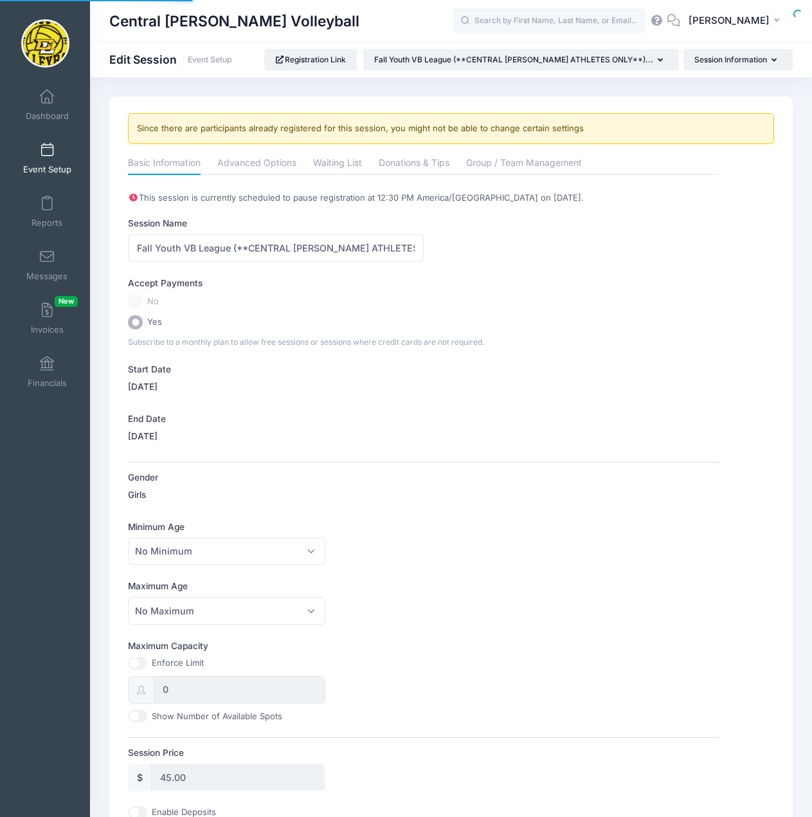
select select "0"
click at [255, 165] on link "Advanced Options" at bounding box center [256, 163] width 79 height 23
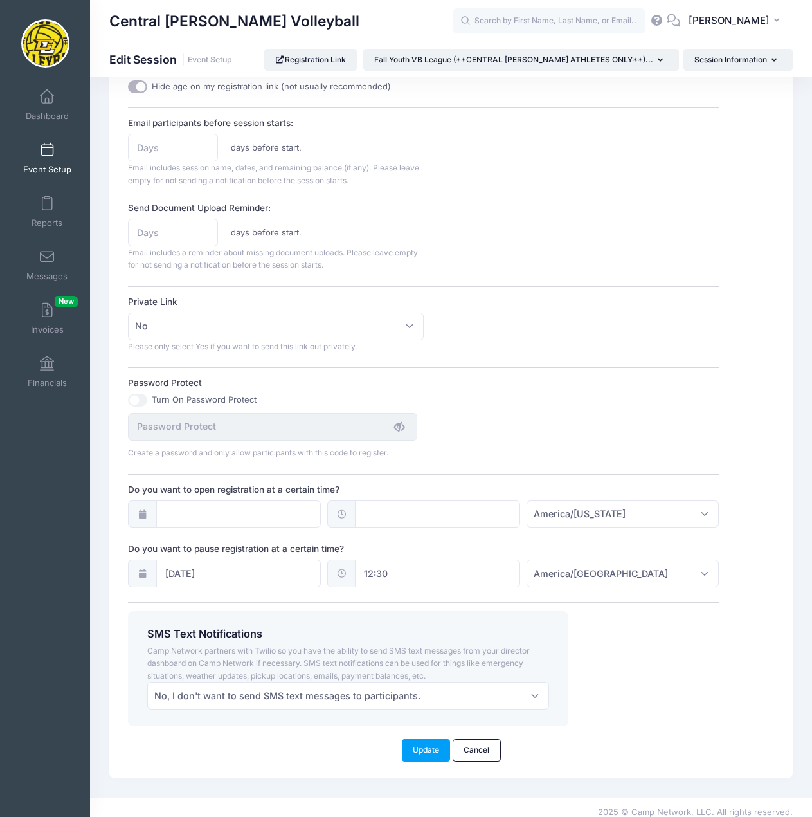
scroll to position [668, 0]
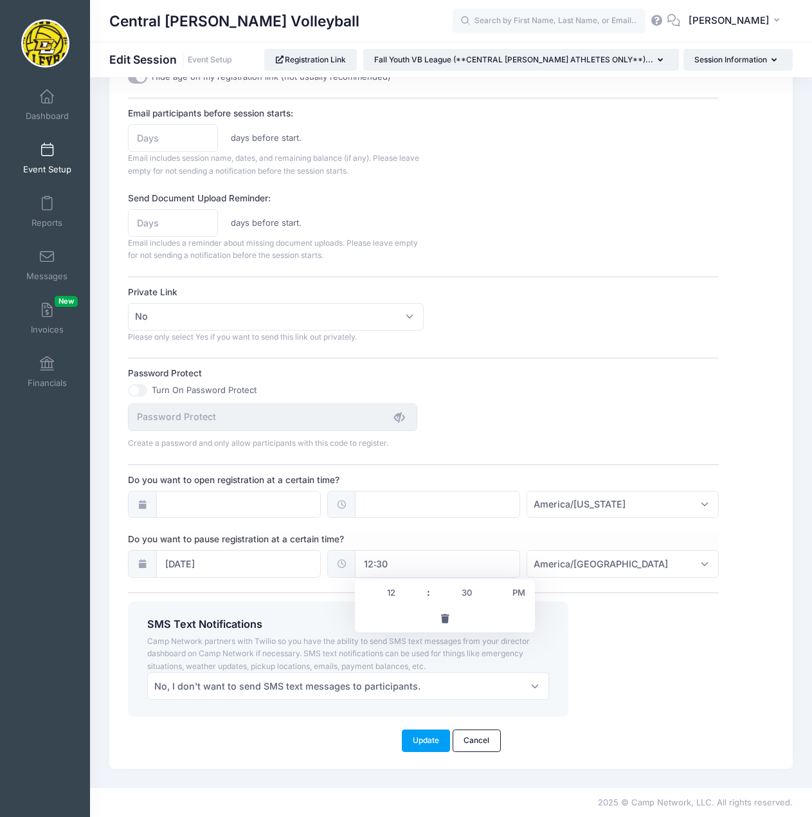
click at [423, 563] on input "12:30" at bounding box center [437, 564] width 165 height 28
click at [469, 595] on input "30" at bounding box center [467, 592] width 72 height 26
click at [498, 586] on span at bounding box center [498, 585] width 9 height 13
type input "12:35"
type input "35"
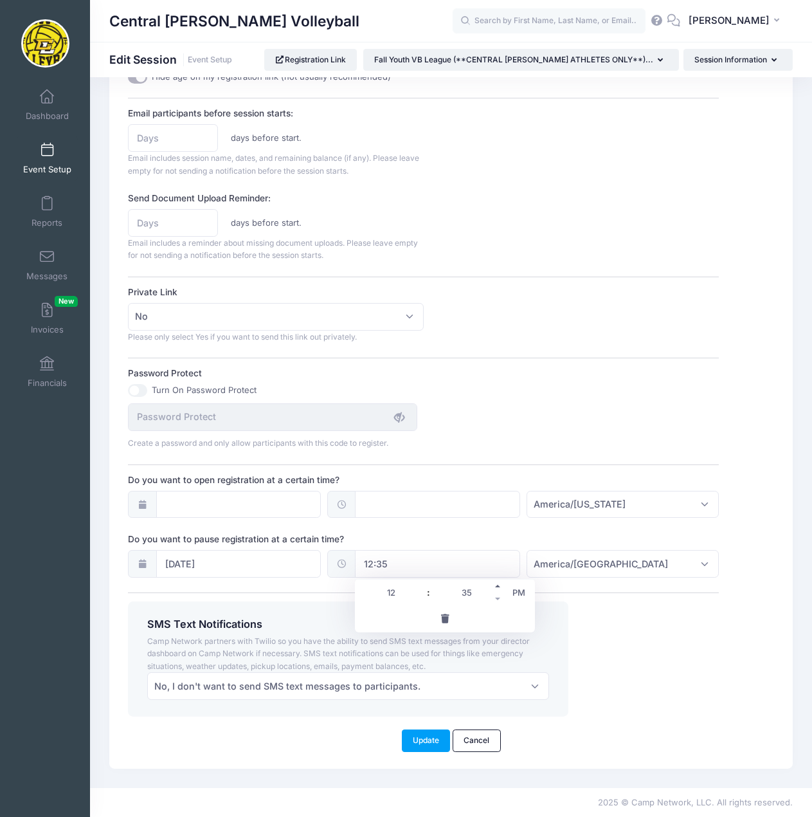
click at [498, 586] on span at bounding box center [498, 585] width 9 height 13
type input "12:40"
type input "40"
click at [497, 598] on span at bounding box center [498, 598] width 9 height 13
type input "12:35"
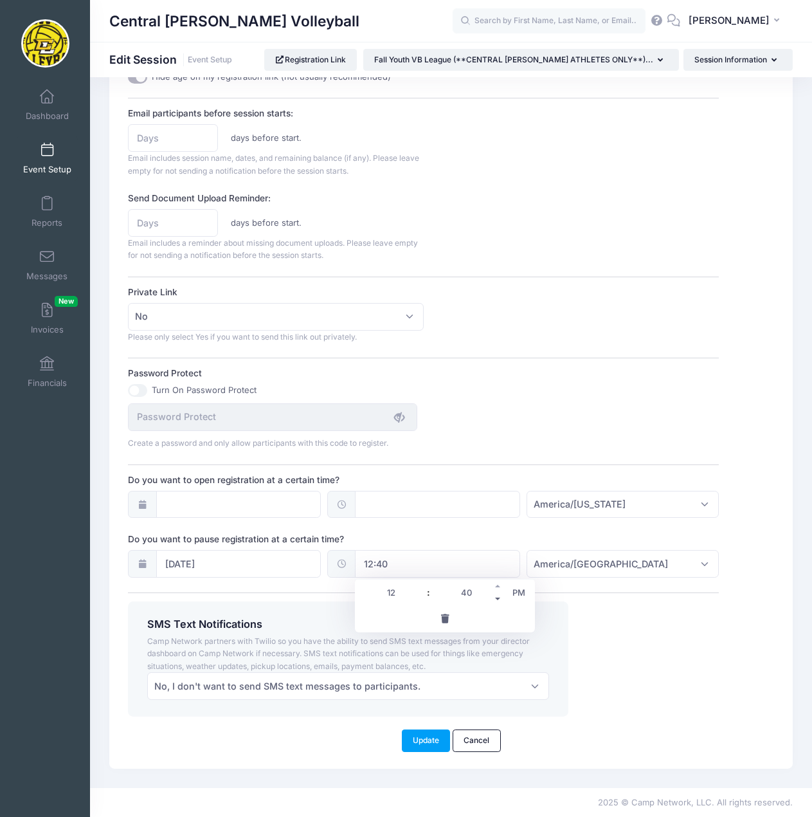
type input "35"
click at [497, 598] on span at bounding box center [498, 598] width 9 height 13
type input "12:30"
type input "30"
click at [497, 598] on span at bounding box center [498, 598] width 9 height 13
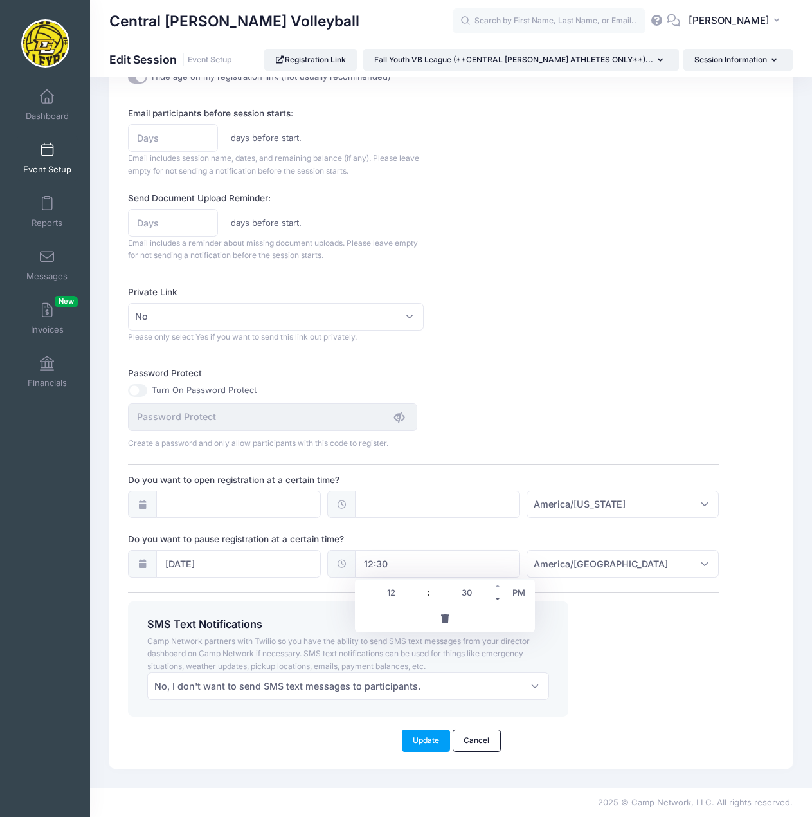
type input "12:25"
type input "25"
click at [497, 598] on span at bounding box center [498, 598] width 9 height 13
type input "12:20"
type input "20"
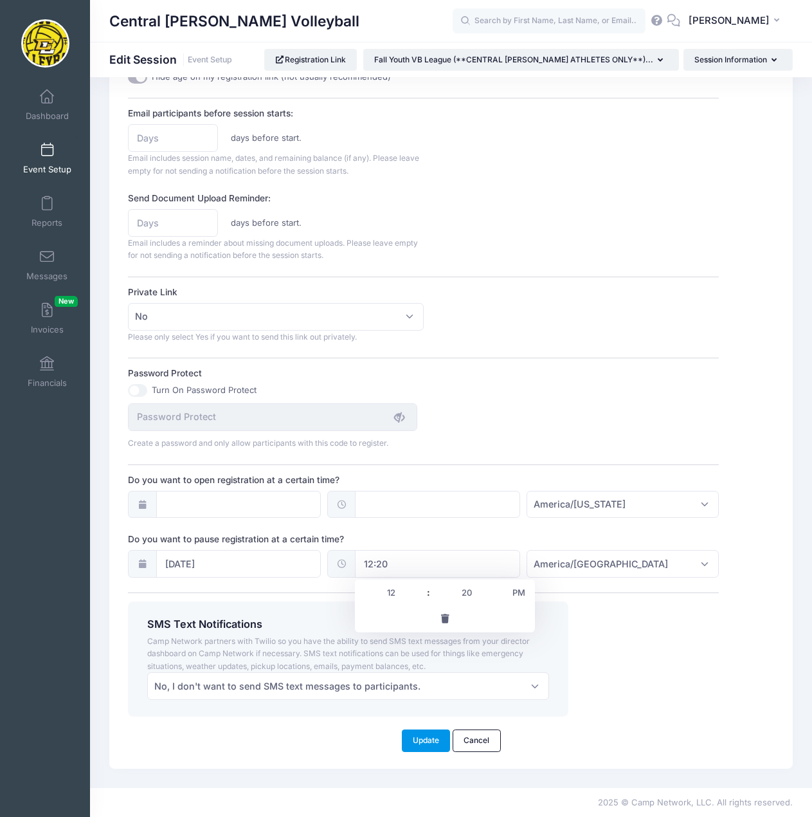
click at [428, 742] on button "Update" at bounding box center [426, 740] width 49 height 22
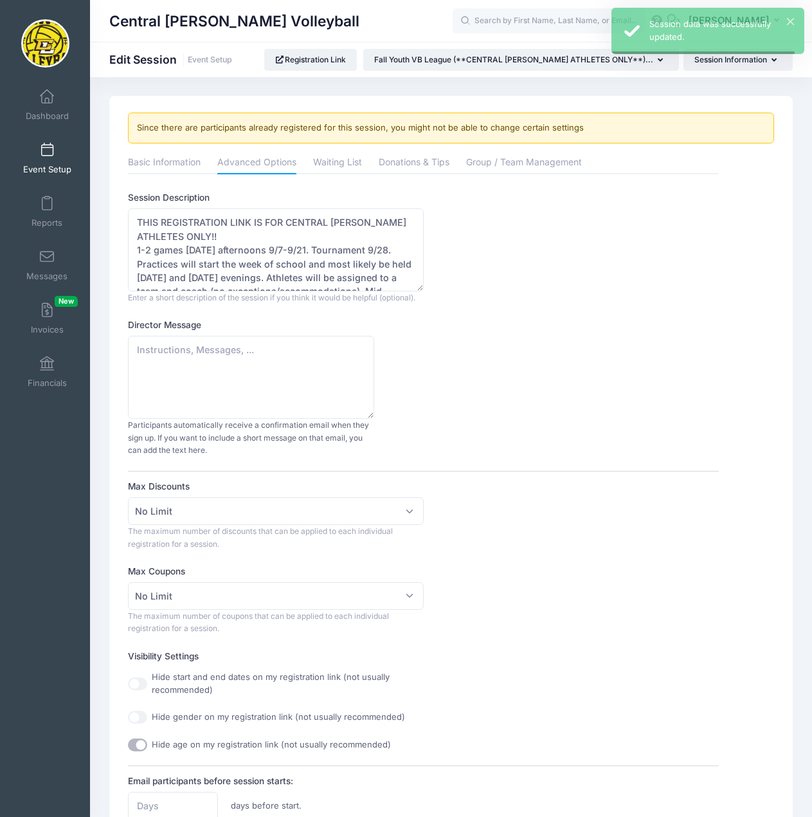
scroll to position [0, 0]
click at [46, 107] on link "Dashboard" at bounding box center [47, 104] width 61 height 45
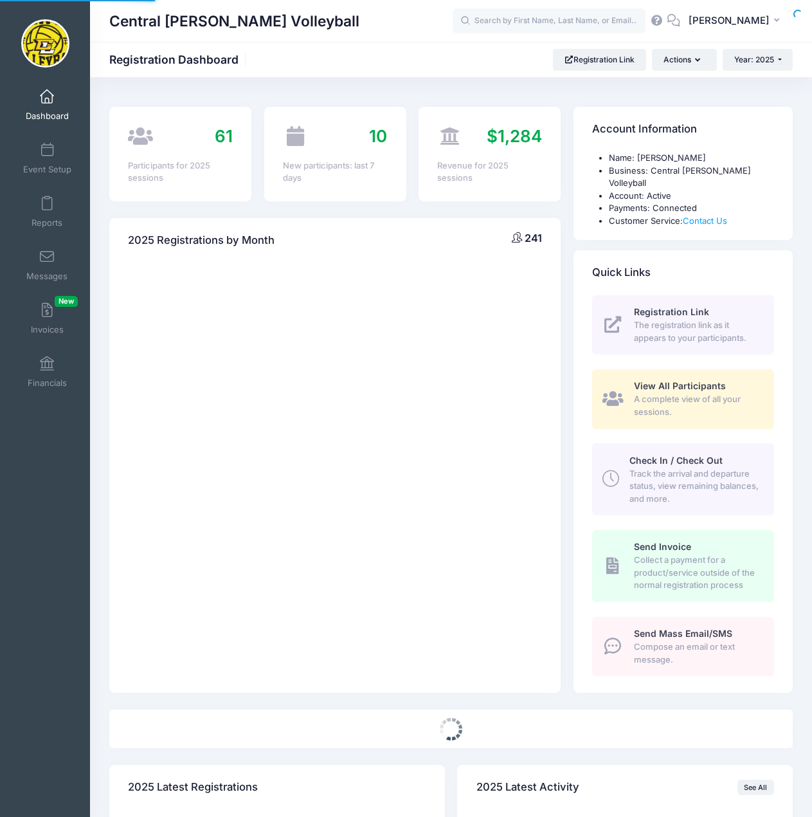
select select
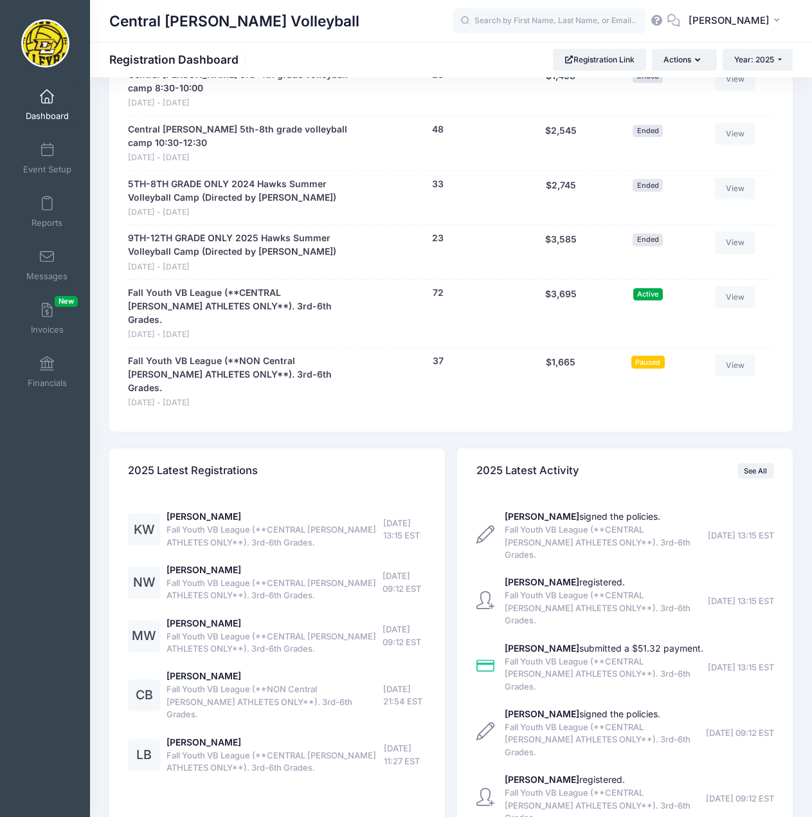
scroll to position [753, 0]
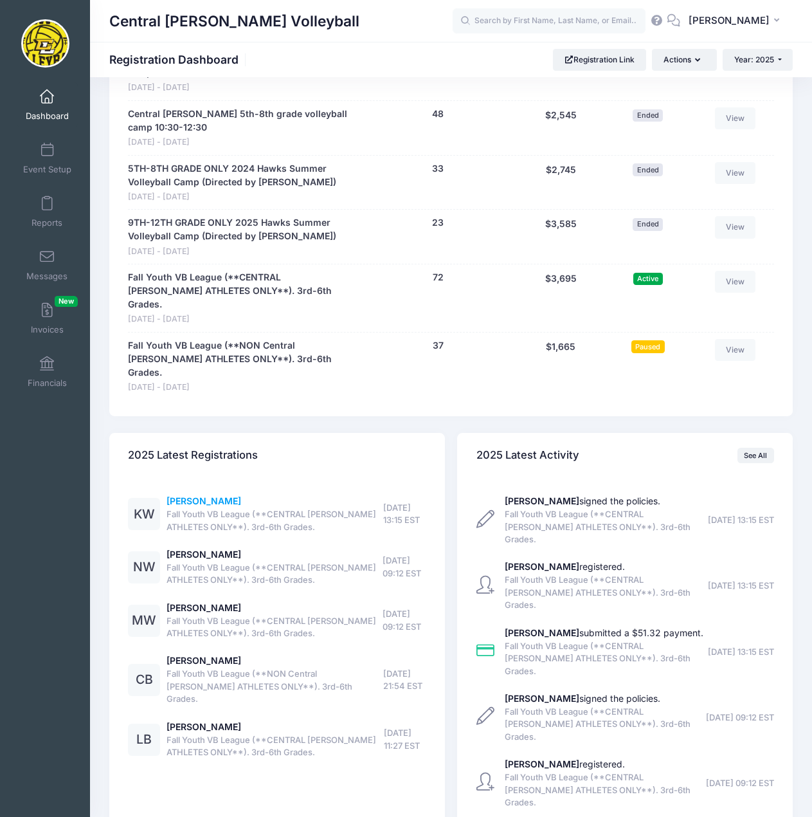
click at [192, 495] on link "[PERSON_NAME]" at bounding box center [204, 500] width 75 height 11
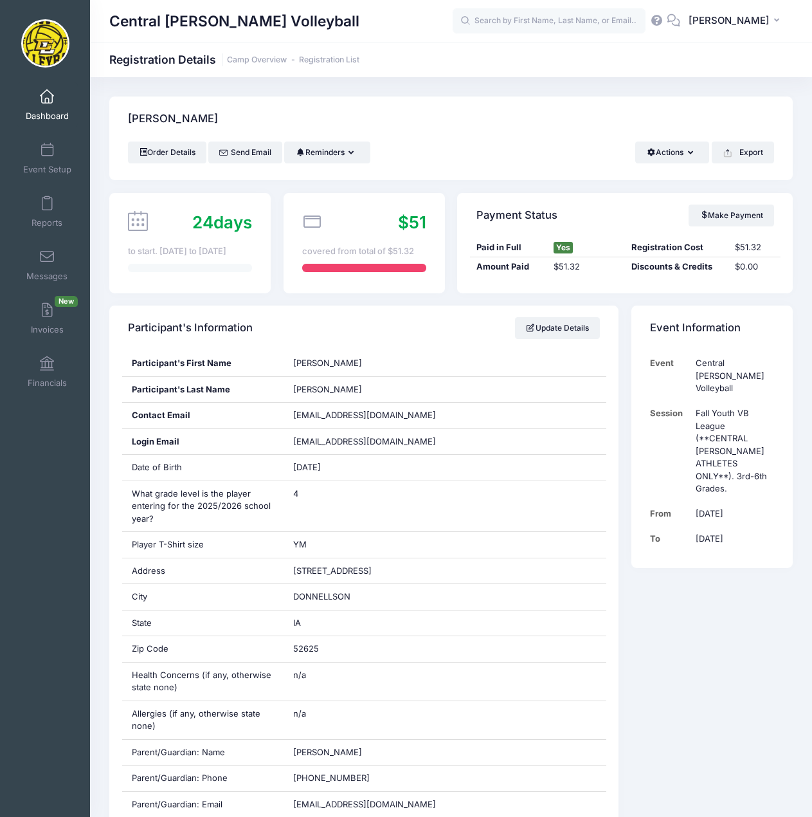
click at [71, 118] on link "Dashboard" at bounding box center [47, 104] width 61 height 45
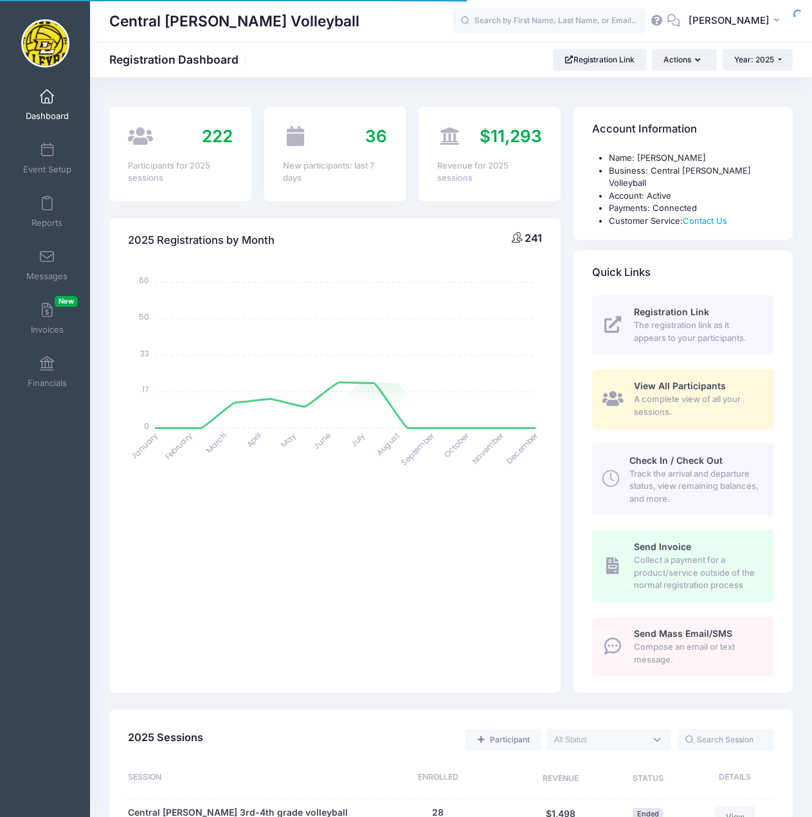
select select
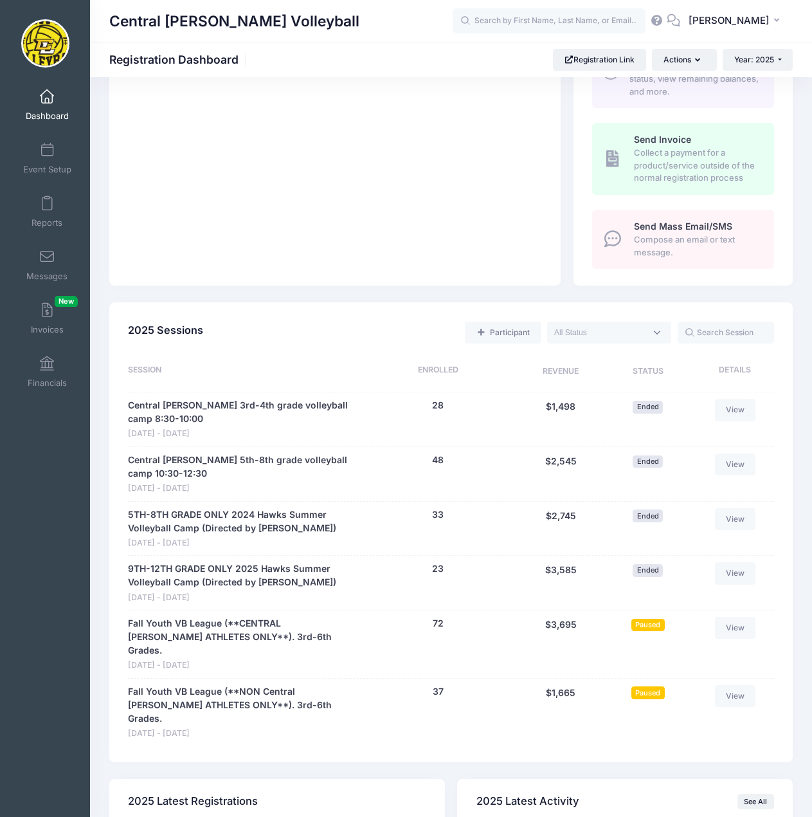
scroll to position [515, 0]
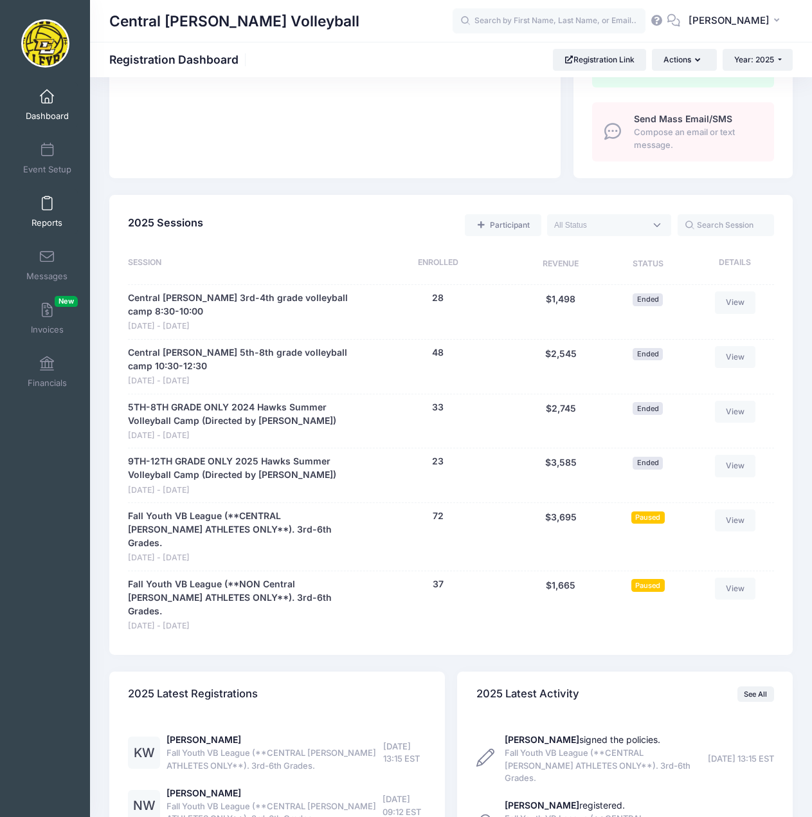
click at [53, 209] on link "Reports" at bounding box center [47, 211] width 61 height 45
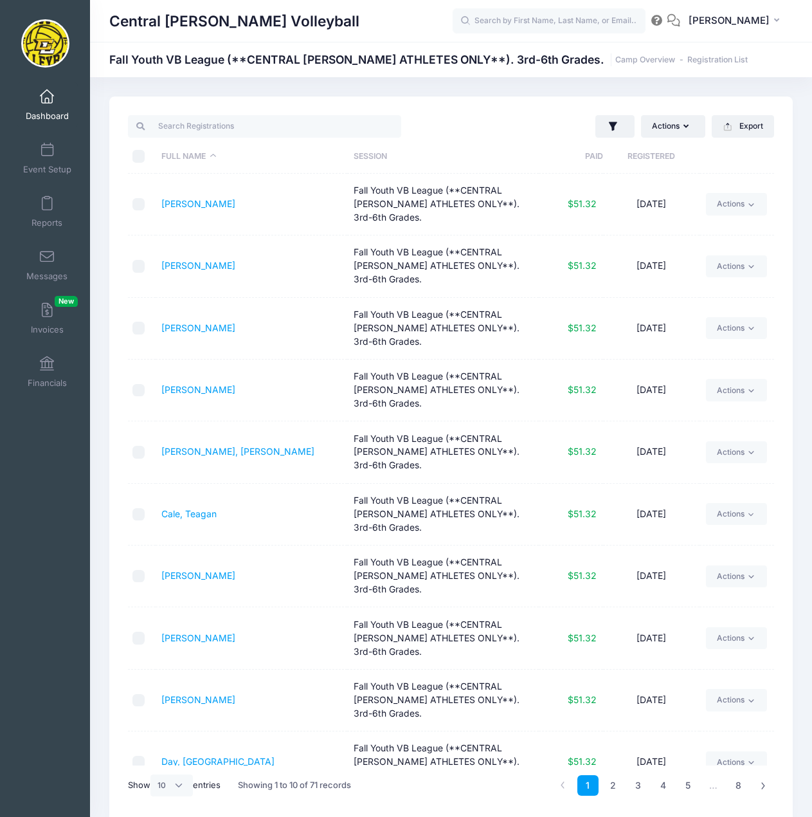
select select "10"
click at [30, 205] on link "Reports" at bounding box center [47, 211] width 61 height 45
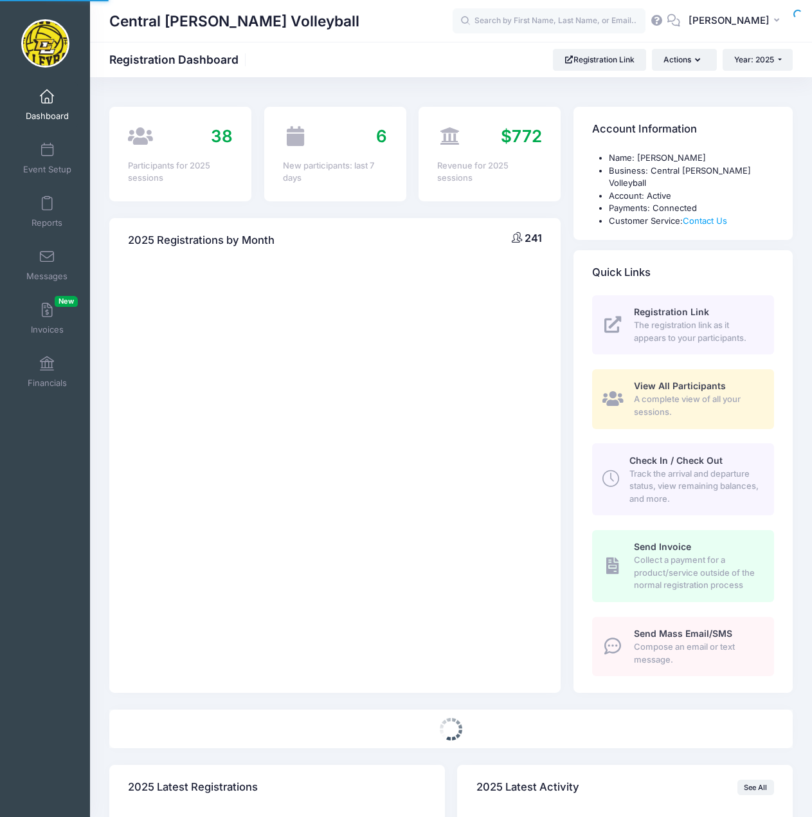
select select
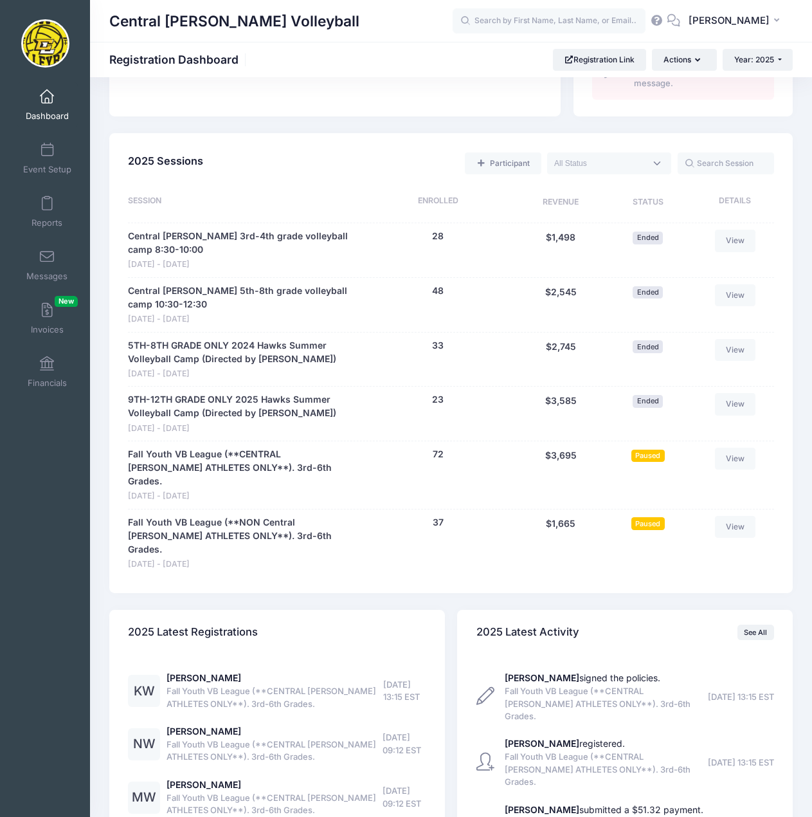
scroll to position [579, 0]
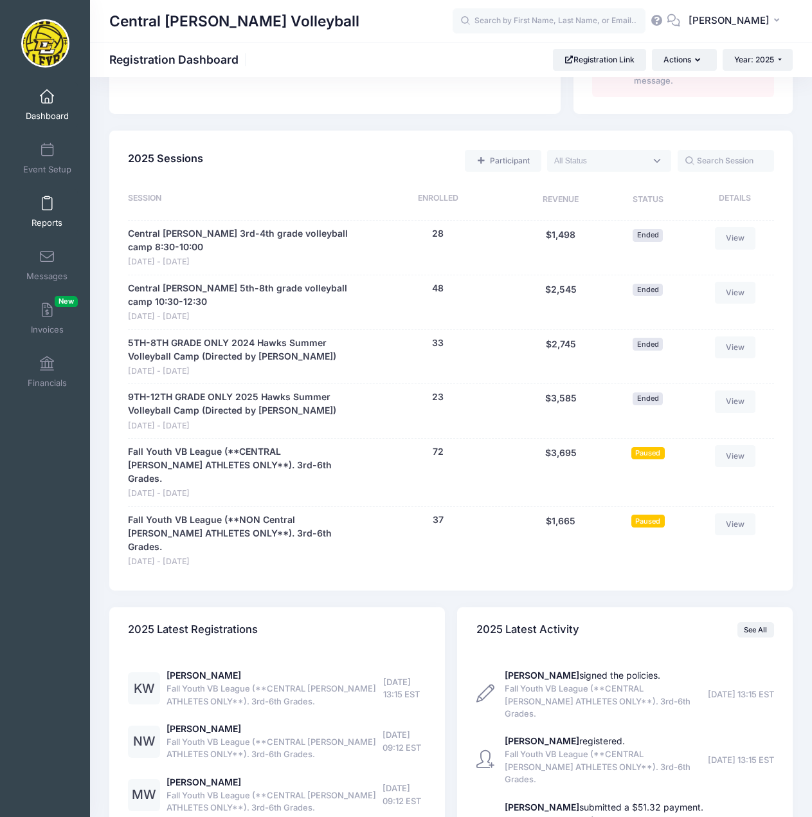
click at [53, 210] on link "Reports" at bounding box center [47, 211] width 61 height 45
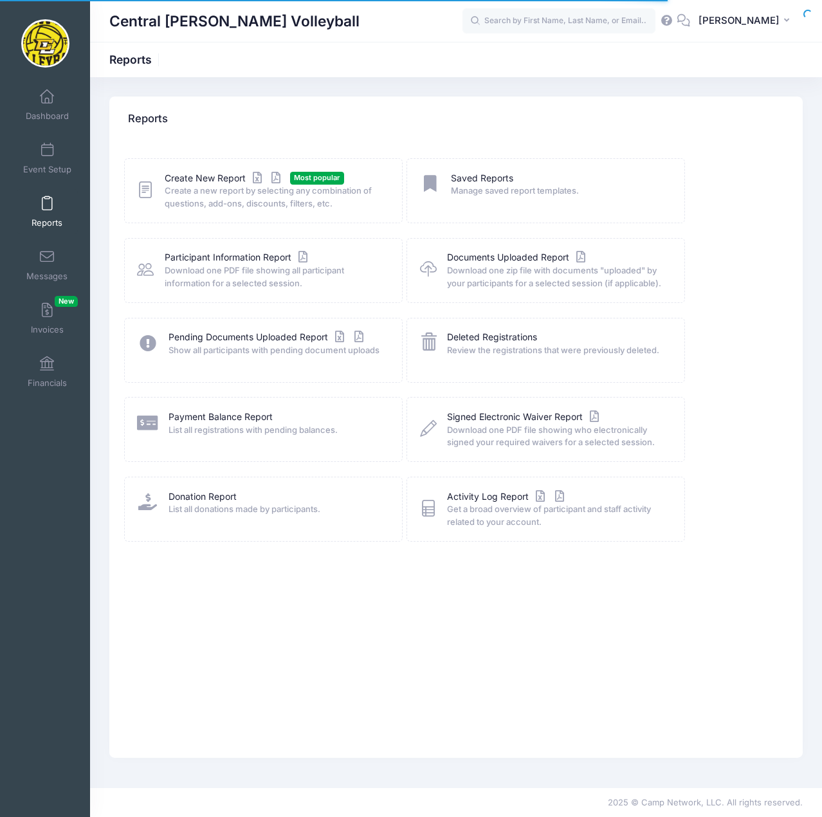
click at [229, 196] on span "Create a new report by selecting any combination of questions, add-ons, discoun…" at bounding box center [275, 197] width 221 height 25
click at [216, 185] on span "Create a new report by selecting any combination of questions, add-ons, discoun…" at bounding box center [275, 197] width 221 height 25
click at [210, 180] on link "Create New Report" at bounding box center [225, 179] width 120 height 14
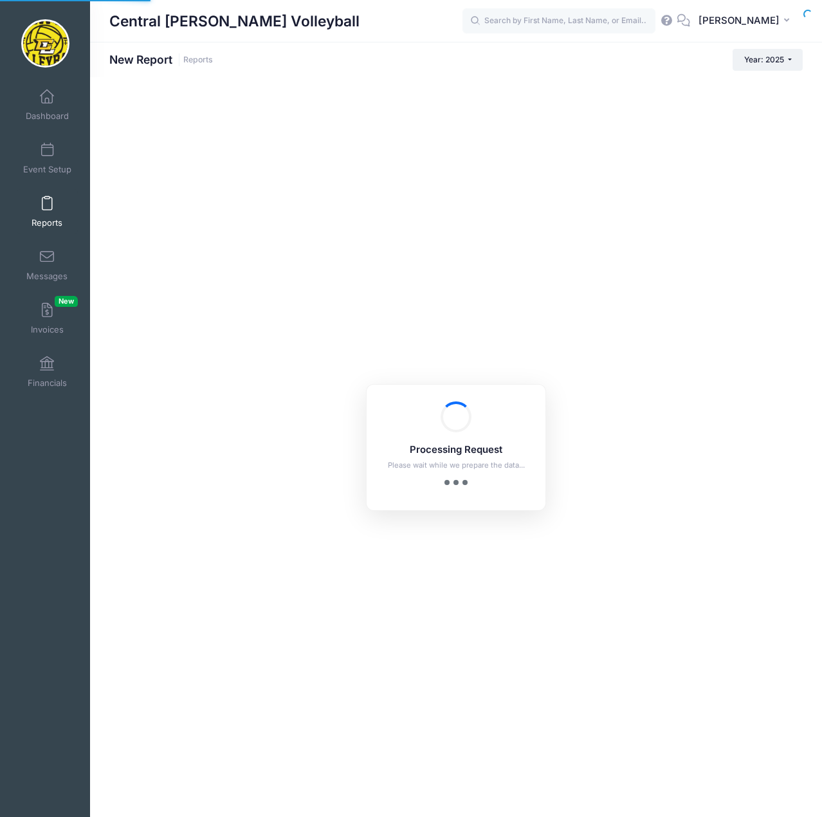
checkbox input "true"
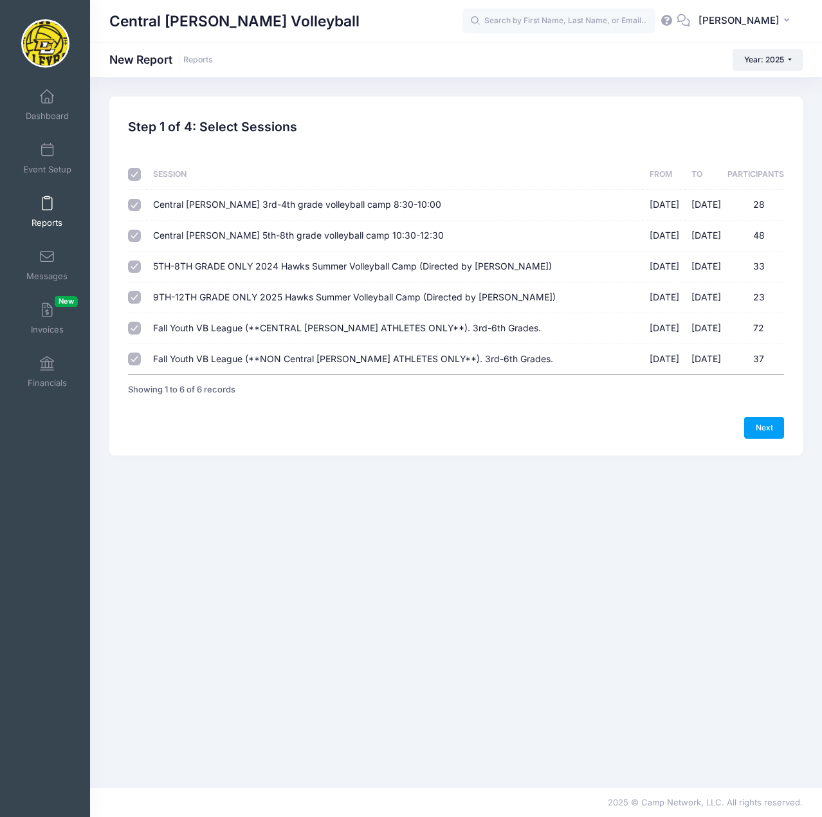
click at [134, 172] on input "checkbox" at bounding box center [134, 174] width 13 height 13
checkbox input "false"
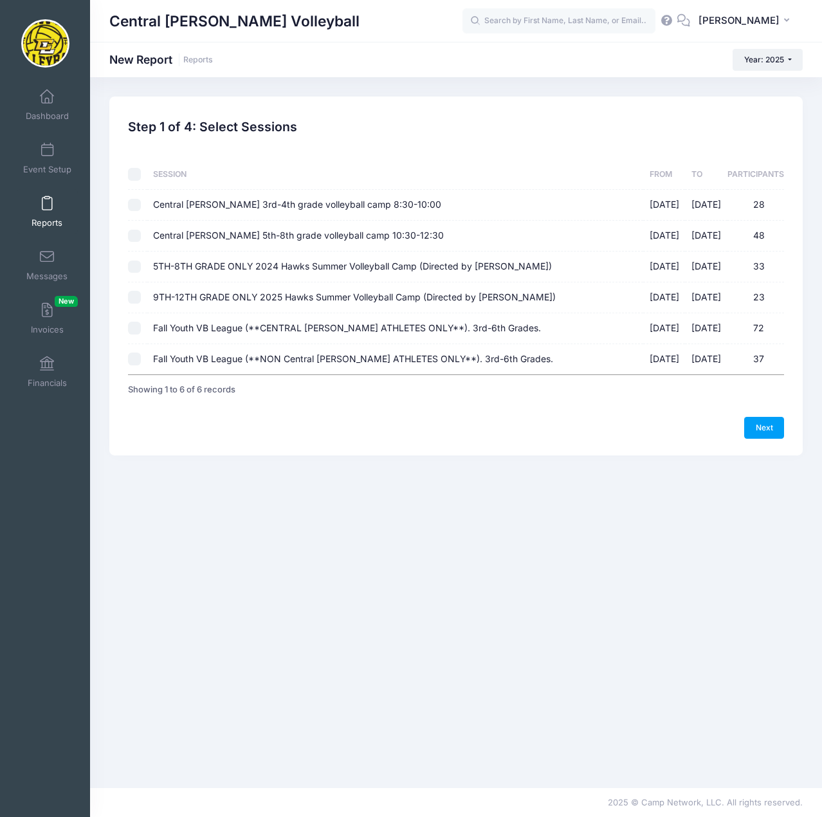
checkbox input "false"
click at [135, 329] on input "Fall Youth VB League (**CENTRAL [PERSON_NAME] ATHLETES ONLY**). 3rd-6th Grades.…" at bounding box center [134, 328] width 13 height 13
checkbox input "true"
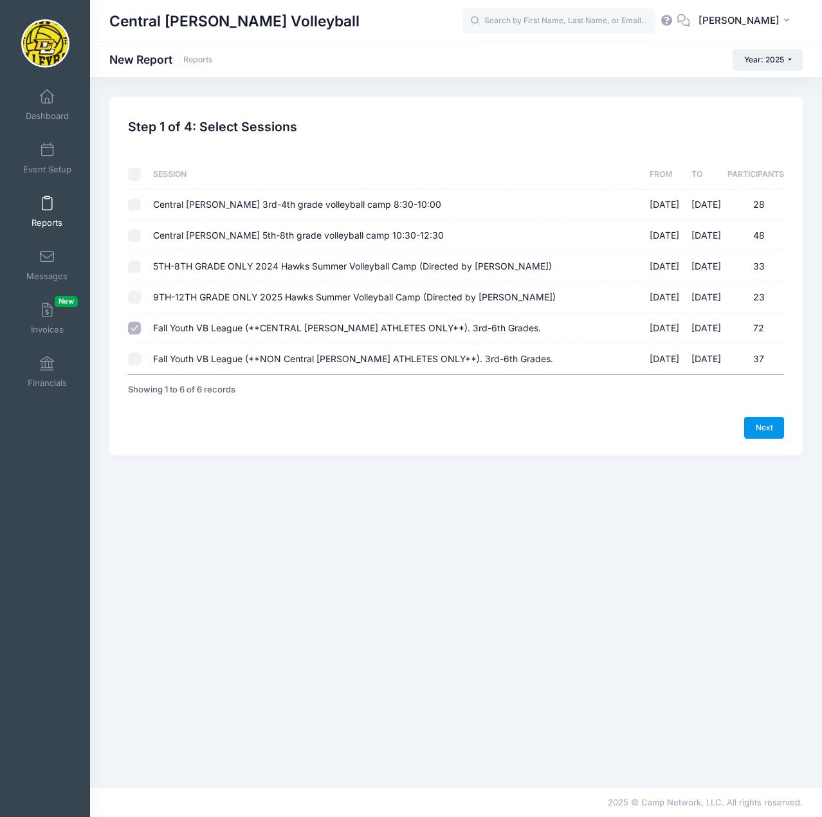
click at [768, 432] on link "Next" at bounding box center [764, 428] width 40 height 22
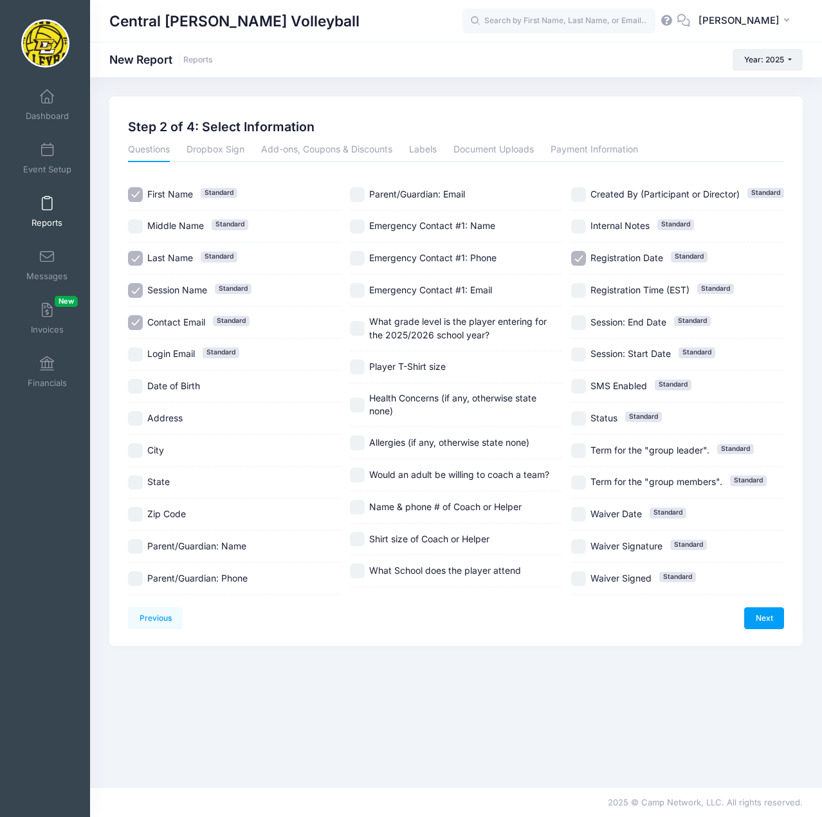
click at [132, 283] on input "Session Name Standard" at bounding box center [135, 290] width 15 height 15
checkbox input "false"
click at [134, 316] on input "Contact Email Standard" at bounding box center [135, 322] width 15 height 15
checkbox input "false"
click at [138, 545] on input "Parent/Guardian: Name" at bounding box center [135, 546] width 15 height 15
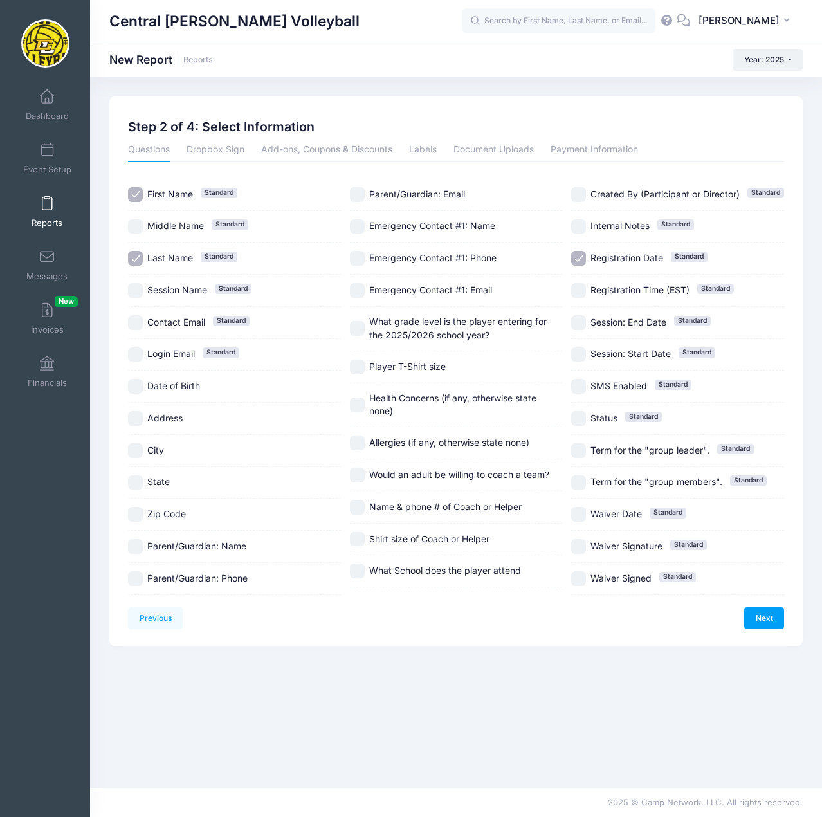
checkbox input "true"
click at [135, 573] on input "Parent/Guardian: Phone" at bounding box center [135, 578] width 15 height 15
checkbox input "true"
click at [356, 328] on input "What grade level is the player entering for the 2025/2026 school year?" at bounding box center [357, 328] width 15 height 15
checkbox input "true"
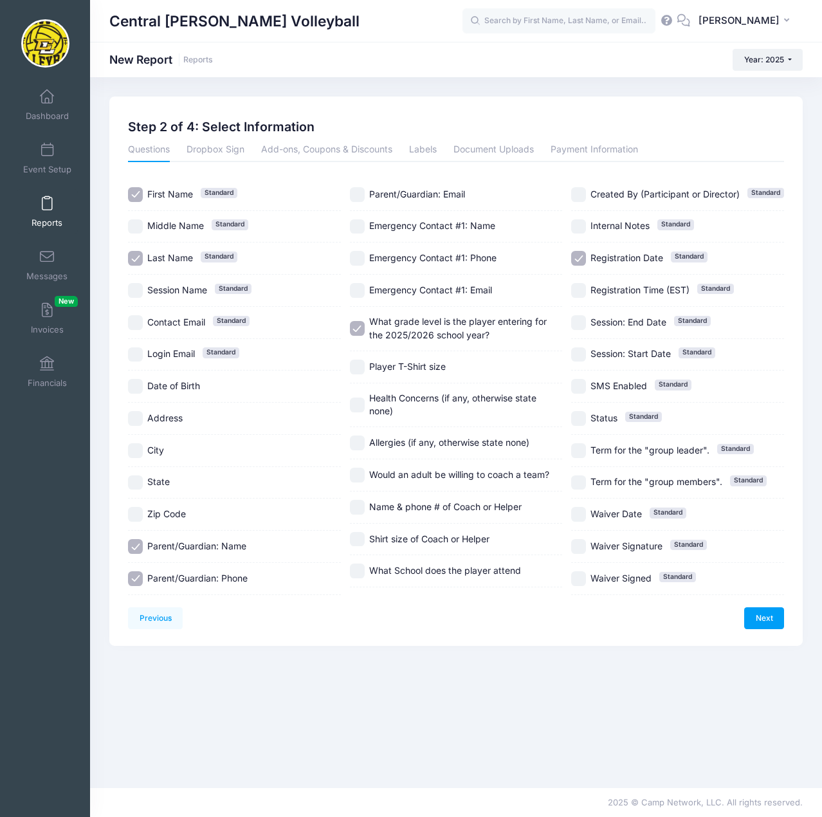
click at [363, 379] on div "Player T-Shirt size" at bounding box center [456, 367] width 213 height 32
checkbox input "true"
click at [367, 471] on label "Would an adult be willing to coach a team?" at bounding box center [456, 475] width 213 height 15
checkbox input "true"
click at [363, 504] on input "Name & phone # of Coach or Helper" at bounding box center [357, 507] width 15 height 15
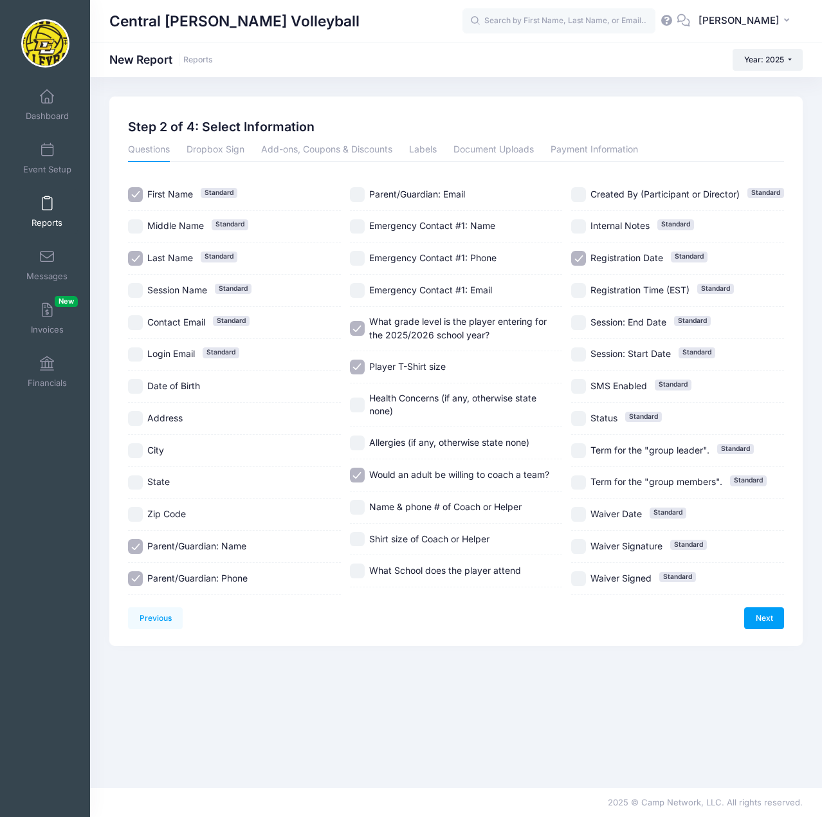
checkbox input "true"
click at [362, 540] on input "Shirt size of Coach or Helper" at bounding box center [357, 539] width 15 height 15
checkbox input "true"
click at [361, 569] on input "What School does the player attend" at bounding box center [357, 570] width 15 height 15
checkbox input "true"
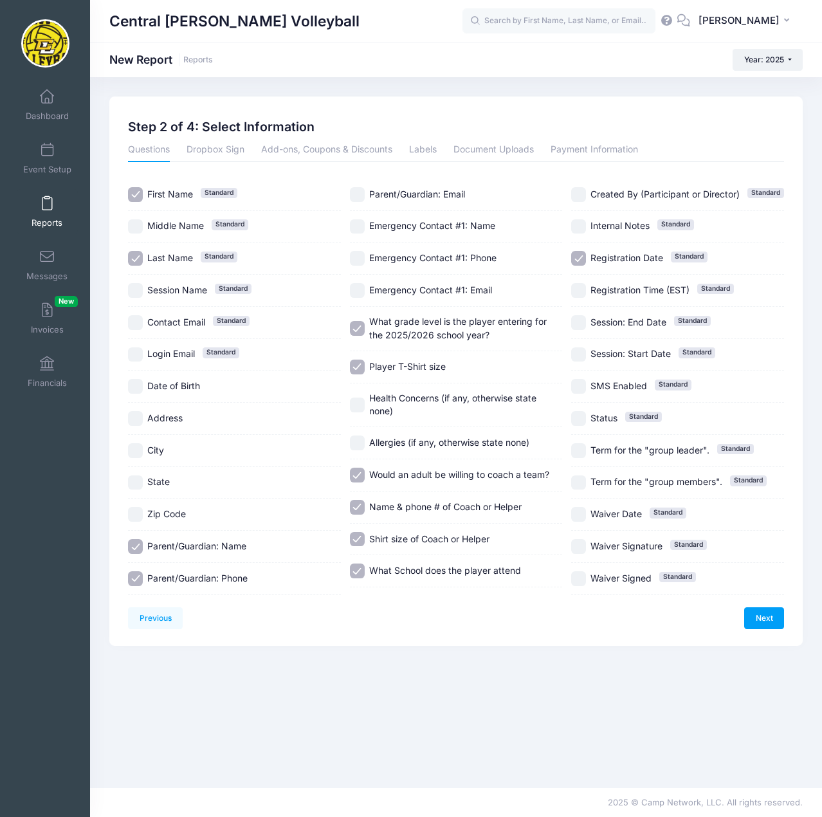
click at [578, 260] on input "Registration Date Standard" at bounding box center [578, 258] width 15 height 15
checkbox input "false"
click at [760, 611] on link "Next" at bounding box center [764, 618] width 40 height 22
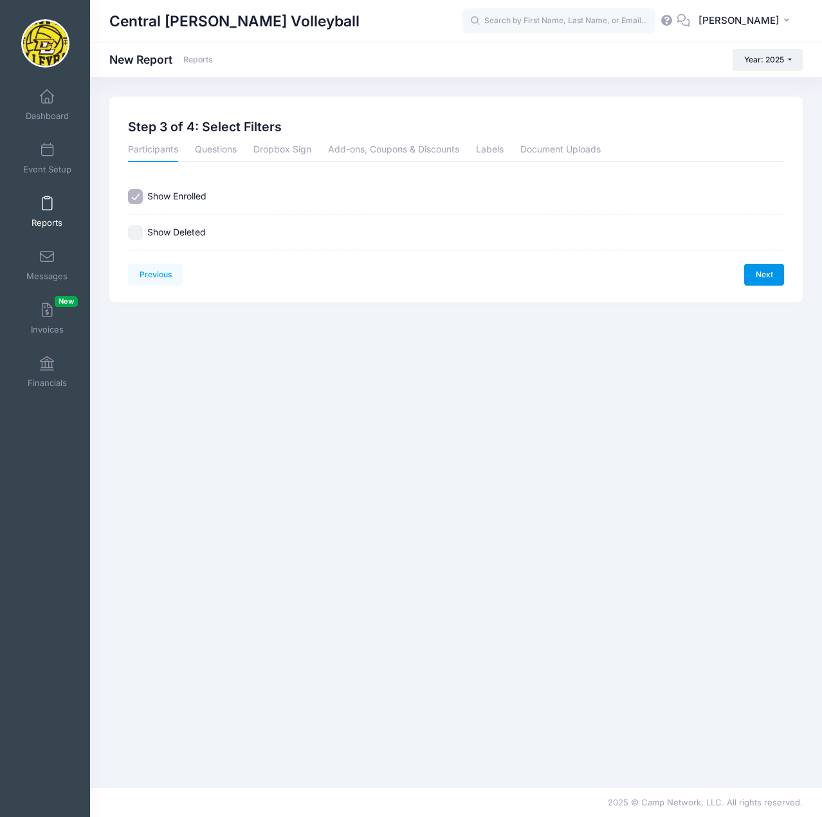
click at [767, 282] on link "Next" at bounding box center [764, 275] width 40 height 22
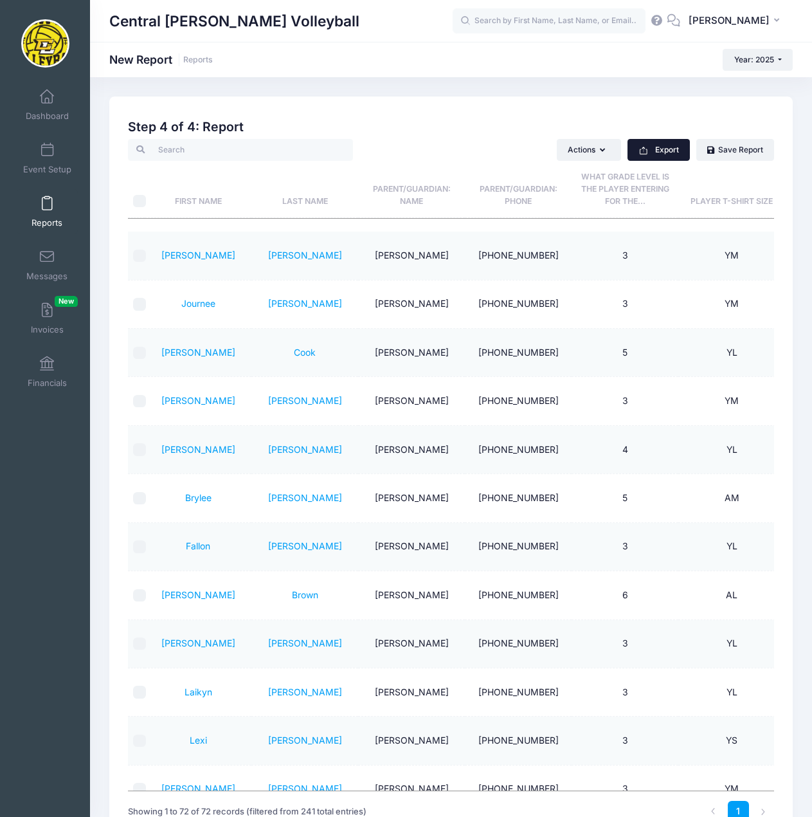
click at [664, 155] on button "Export" at bounding box center [659, 150] width 62 height 22
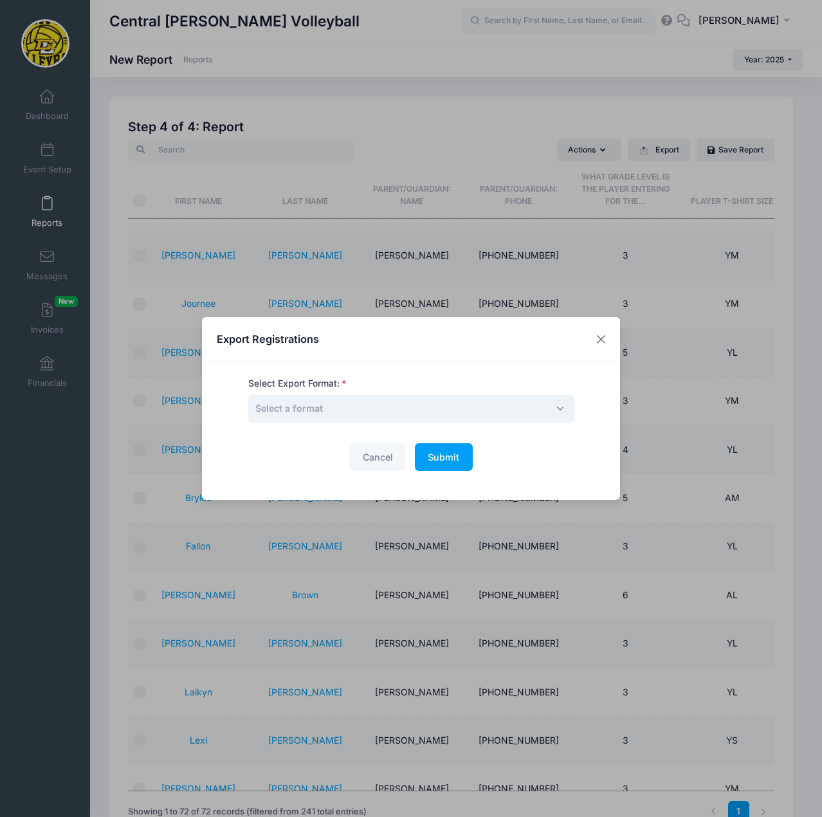
click at [493, 405] on span "Select a format" at bounding box center [411, 409] width 326 height 28
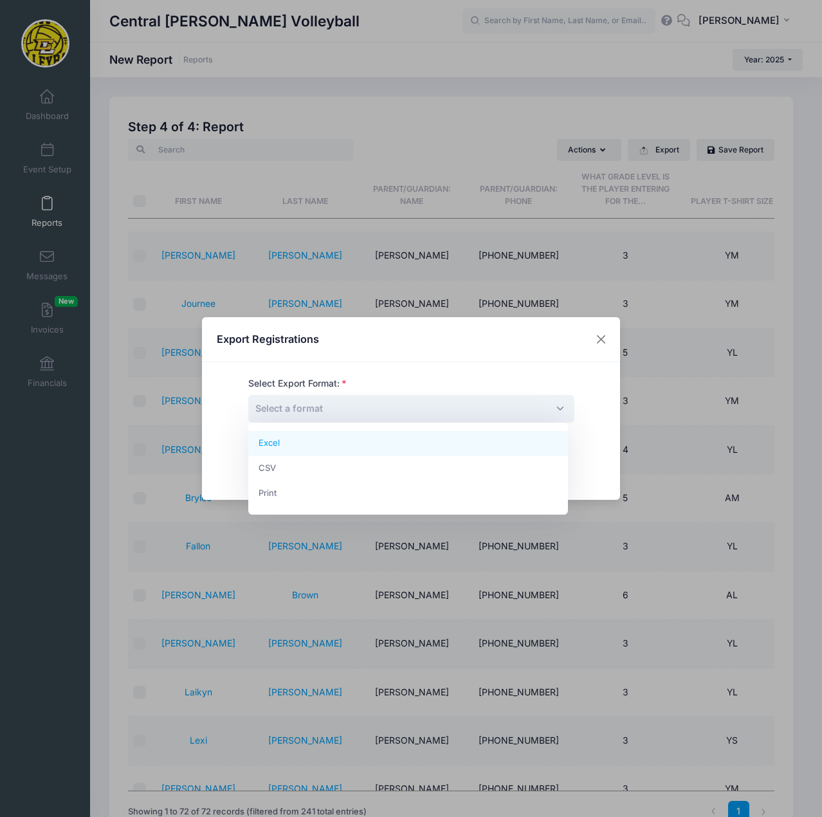
select select "excel"
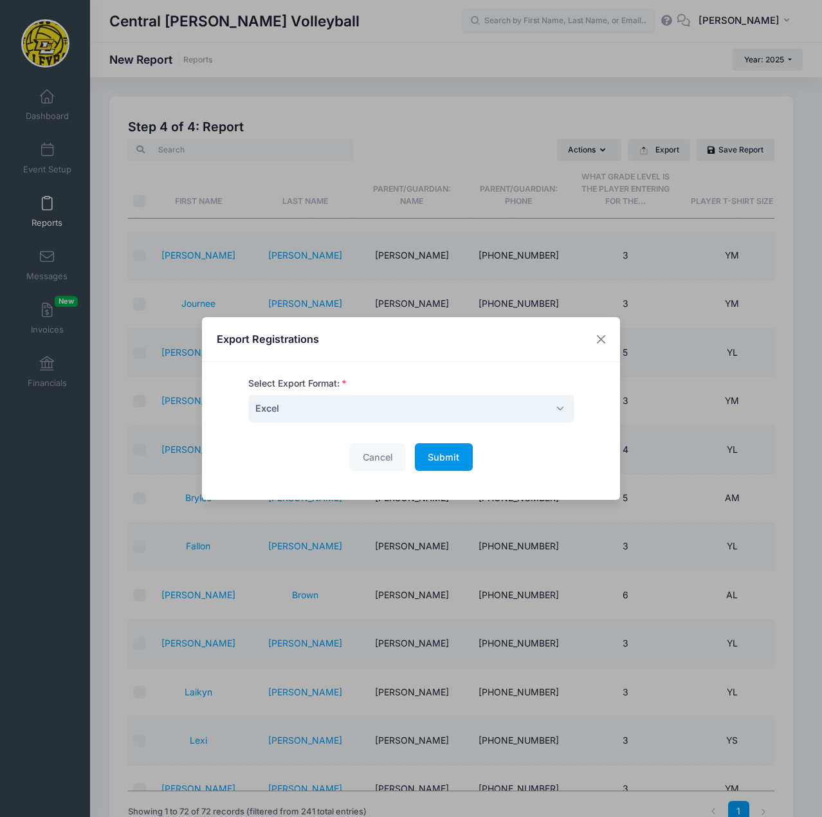
click at [435, 459] on span "Submit" at bounding box center [444, 456] width 32 height 11
